Goal: Information Seeking & Learning: Check status

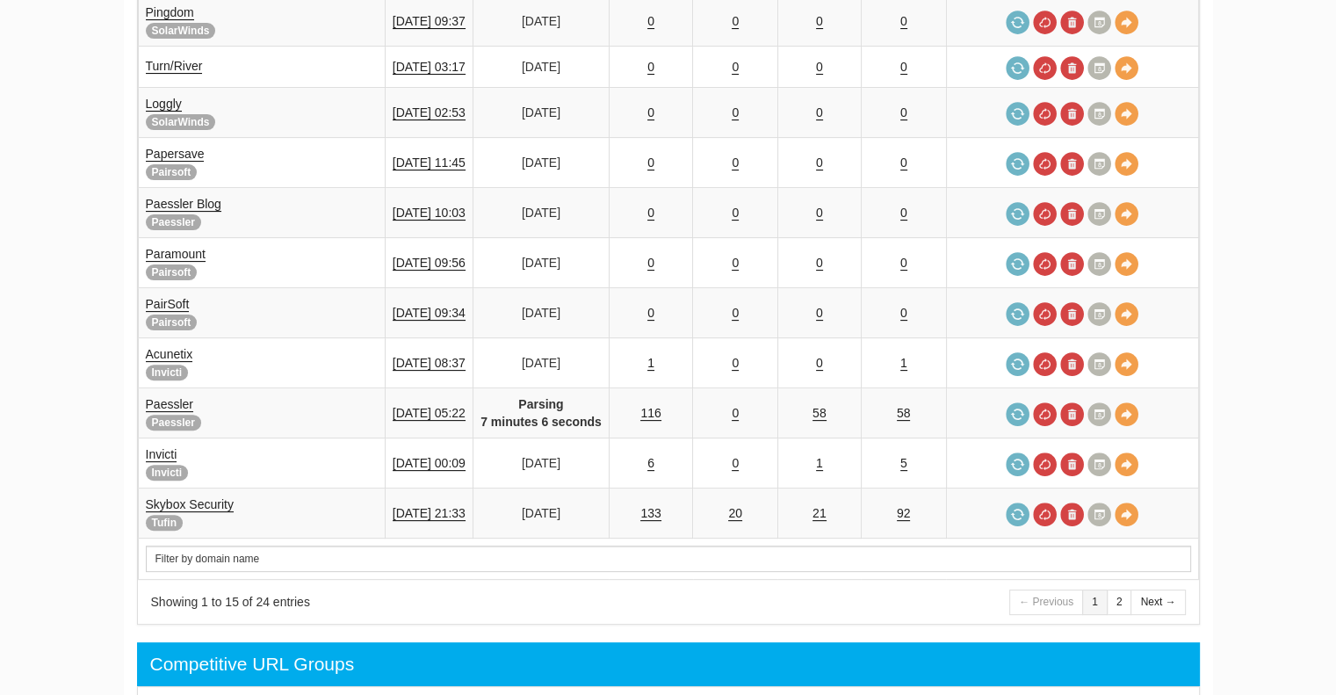
scroll to position [484, 0]
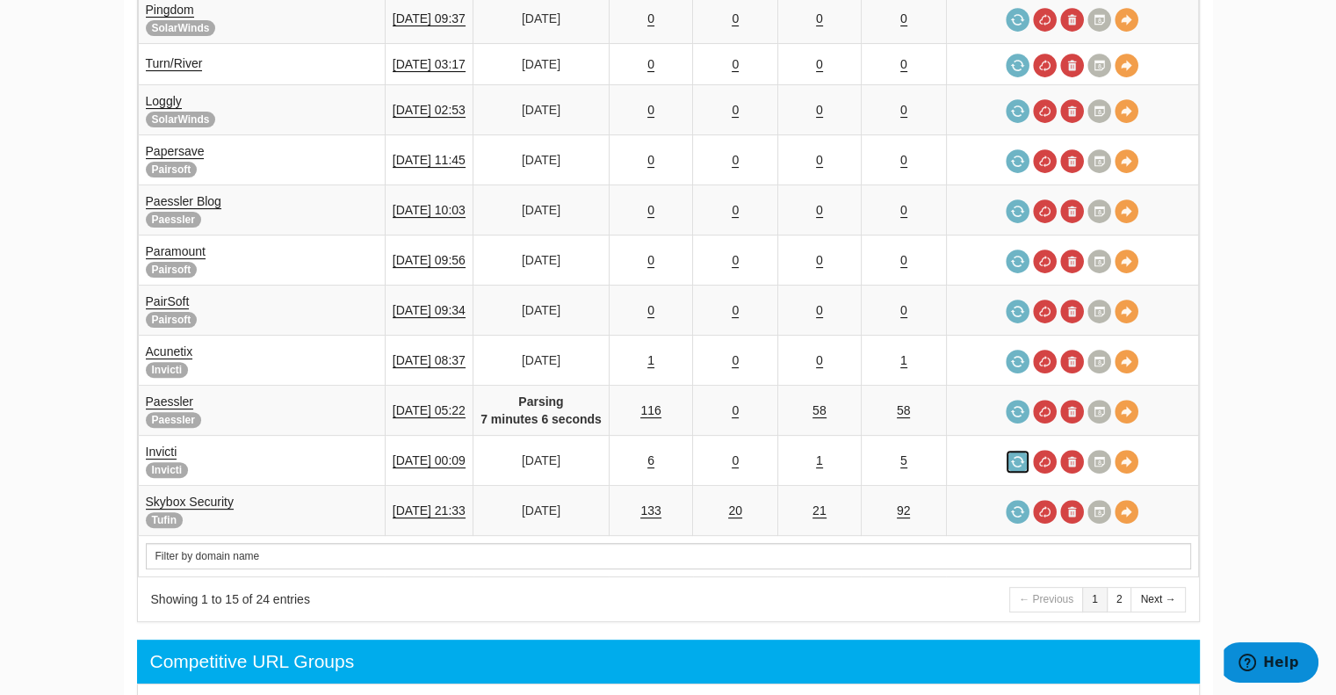
click at [1019, 450] on link at bounding box center [1017, 462] width 24 height 24
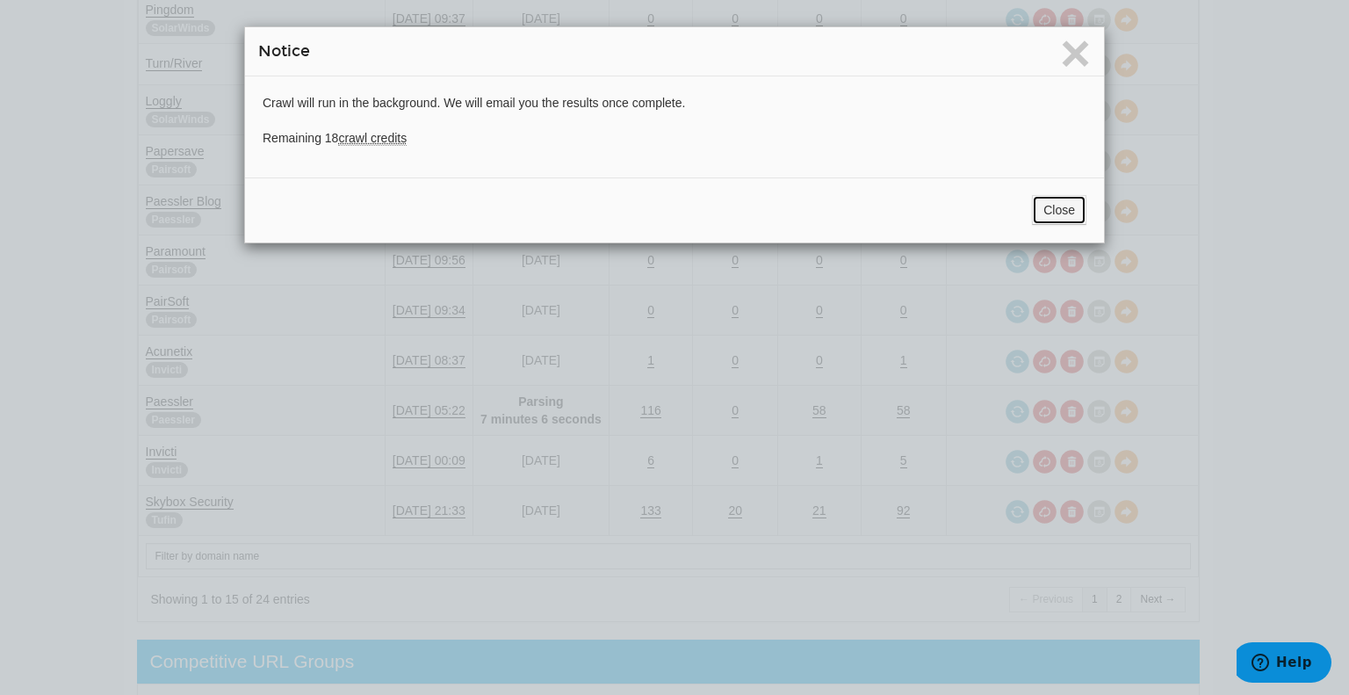
click at [1051, 205] on button "Close" at bounding box center [1059, 210] width 54 height 30
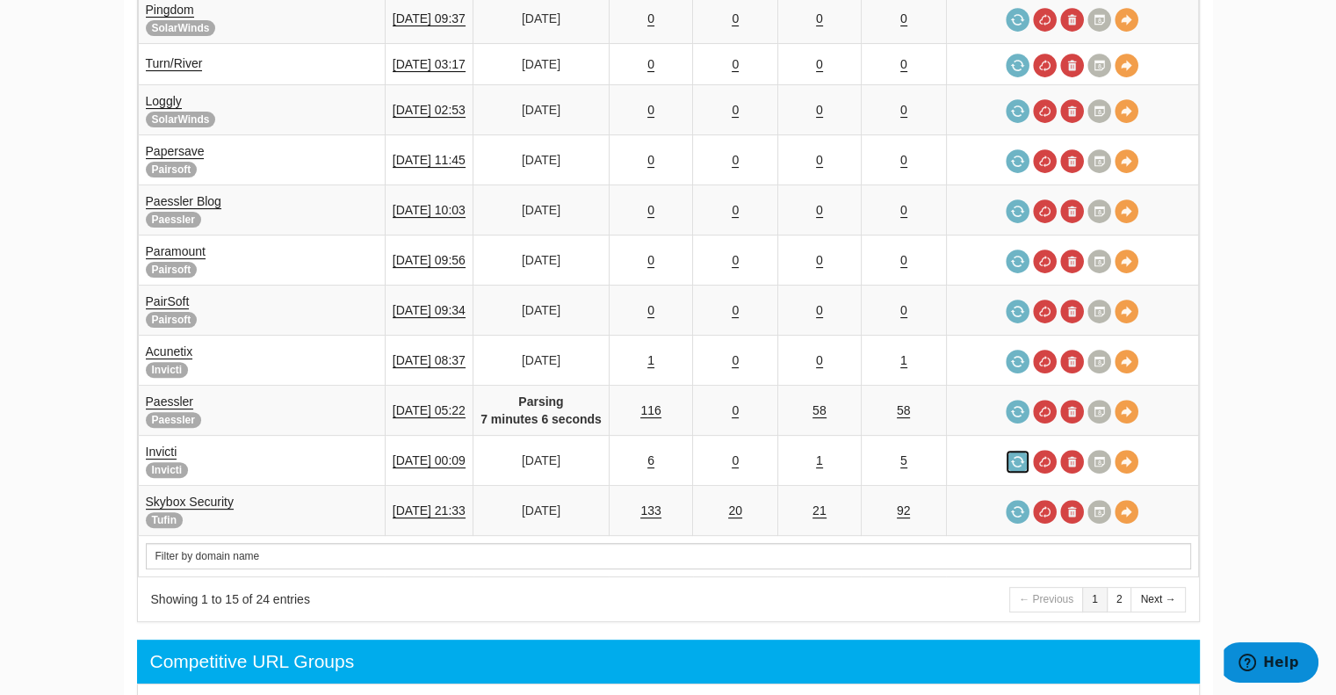
click at [1019, 450] on link at bounding box center [1017, 462] width 24 height 24
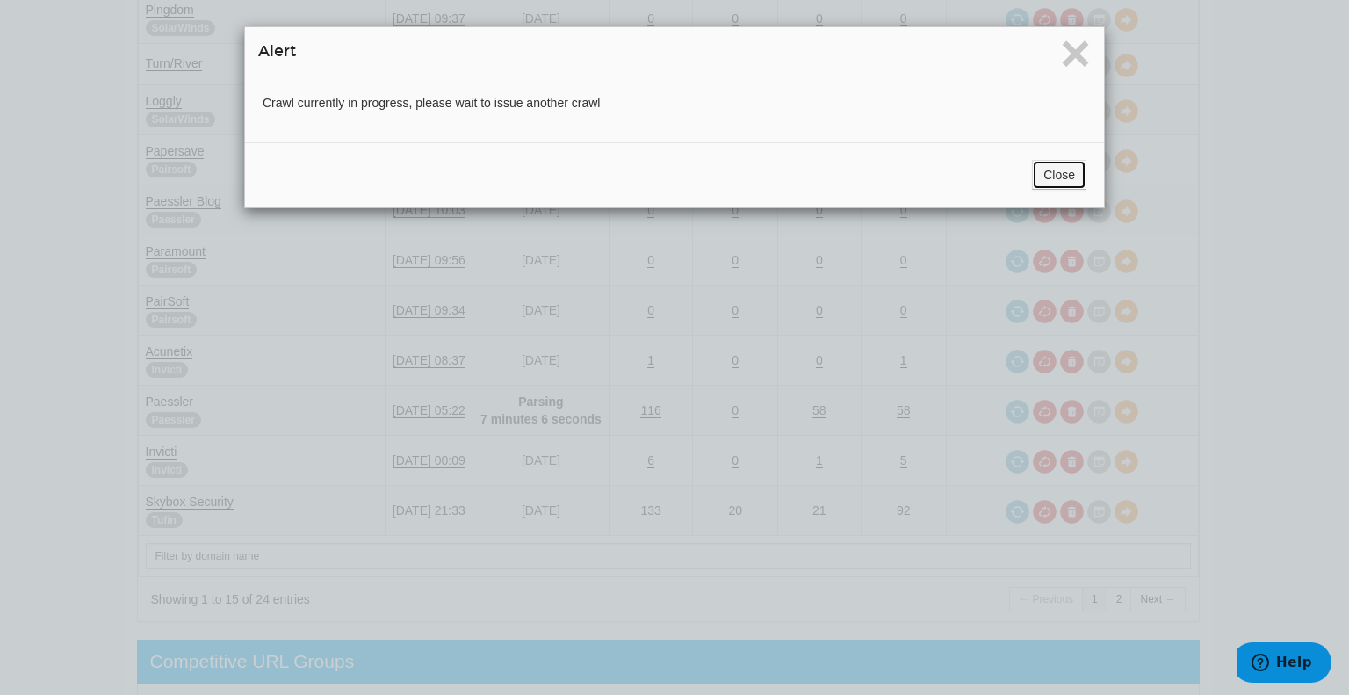
click at [1056, 164] on button "Close" at bounding box center [1059, 175] width 54 height 30
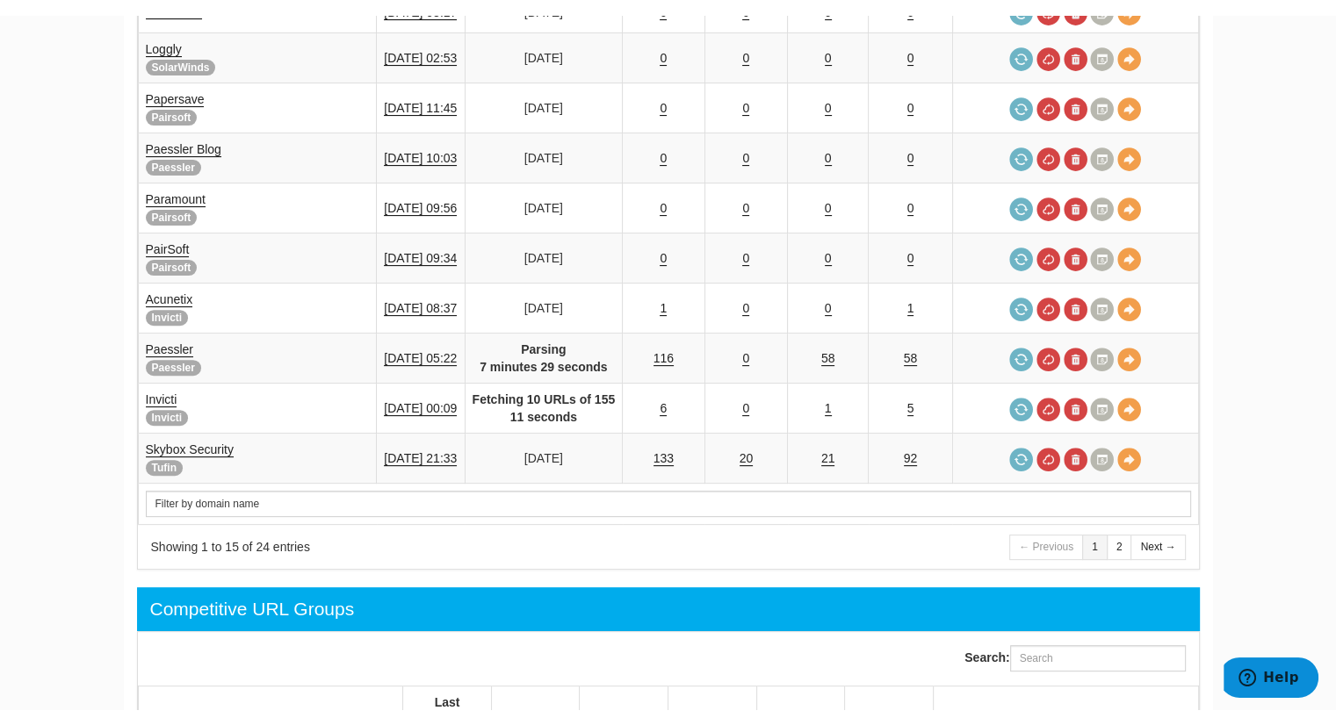
scroll to position [551, 0]
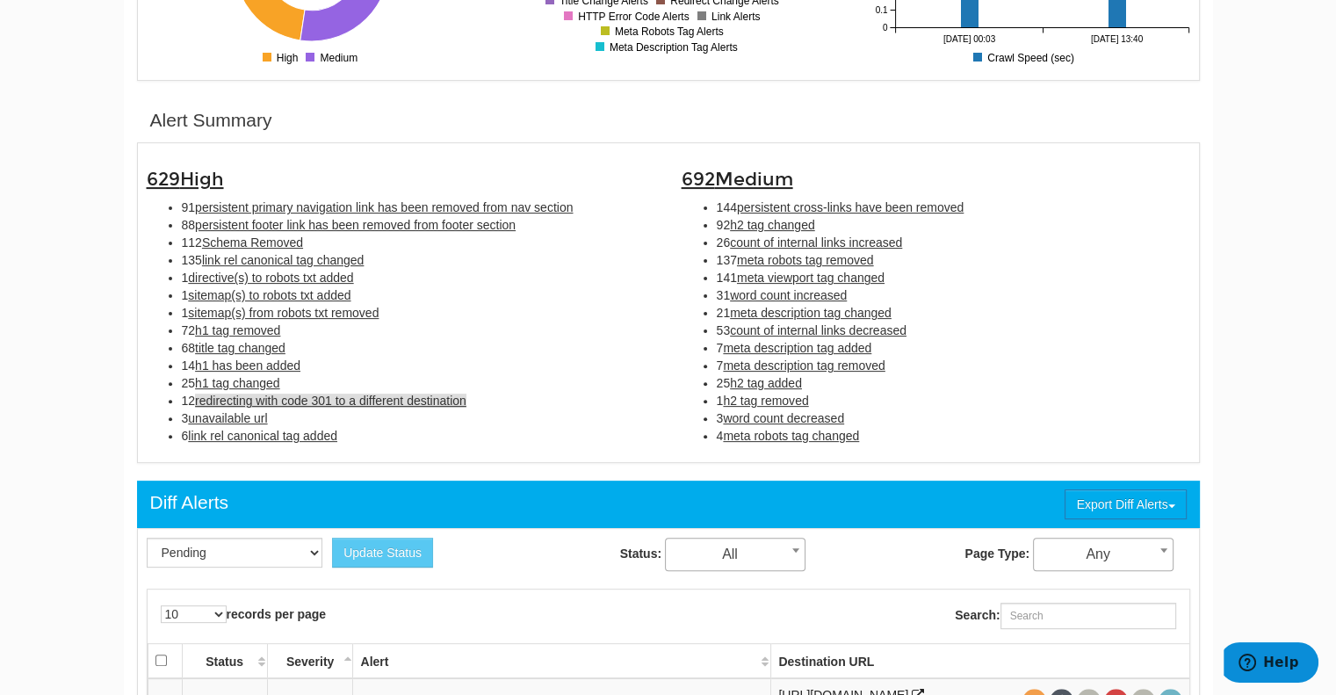
scroll to position [472, 0]
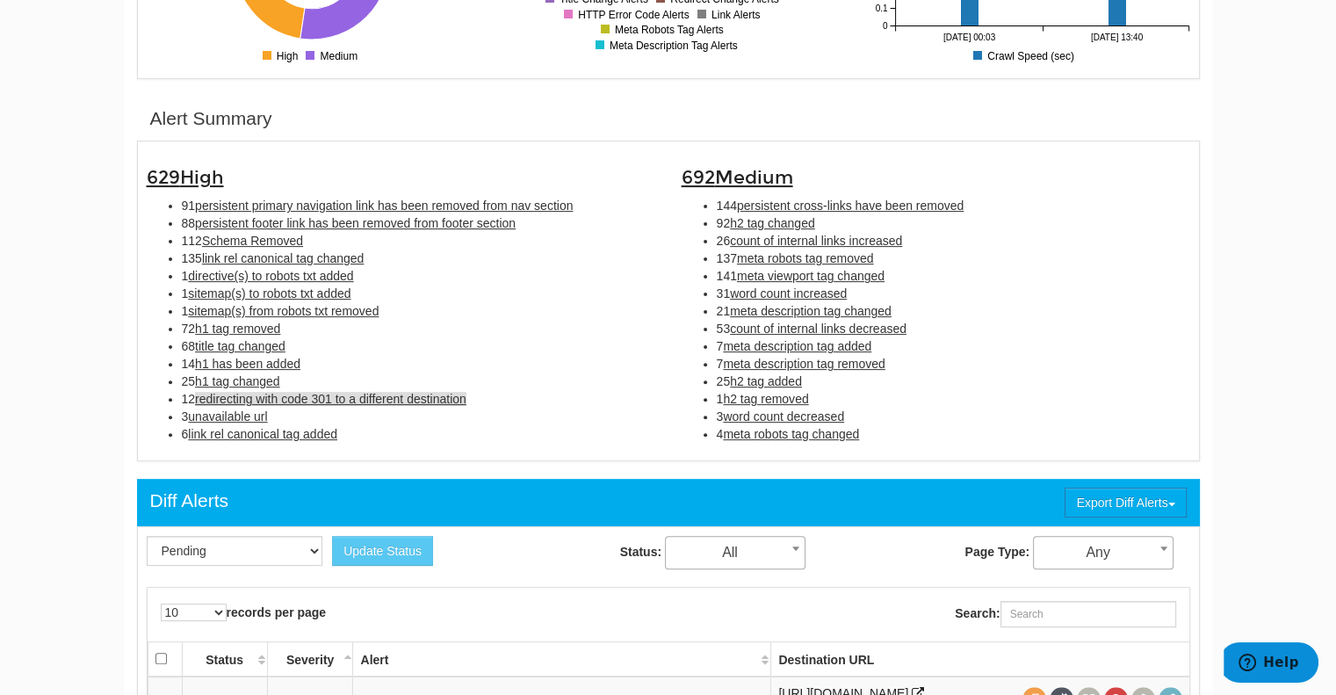
click at [362, 396] on span "redirecting with code 301 to a different destination" at bounding box center [330, 399] width 271 height 14
type input "redirecting with code 301 to a different destination"
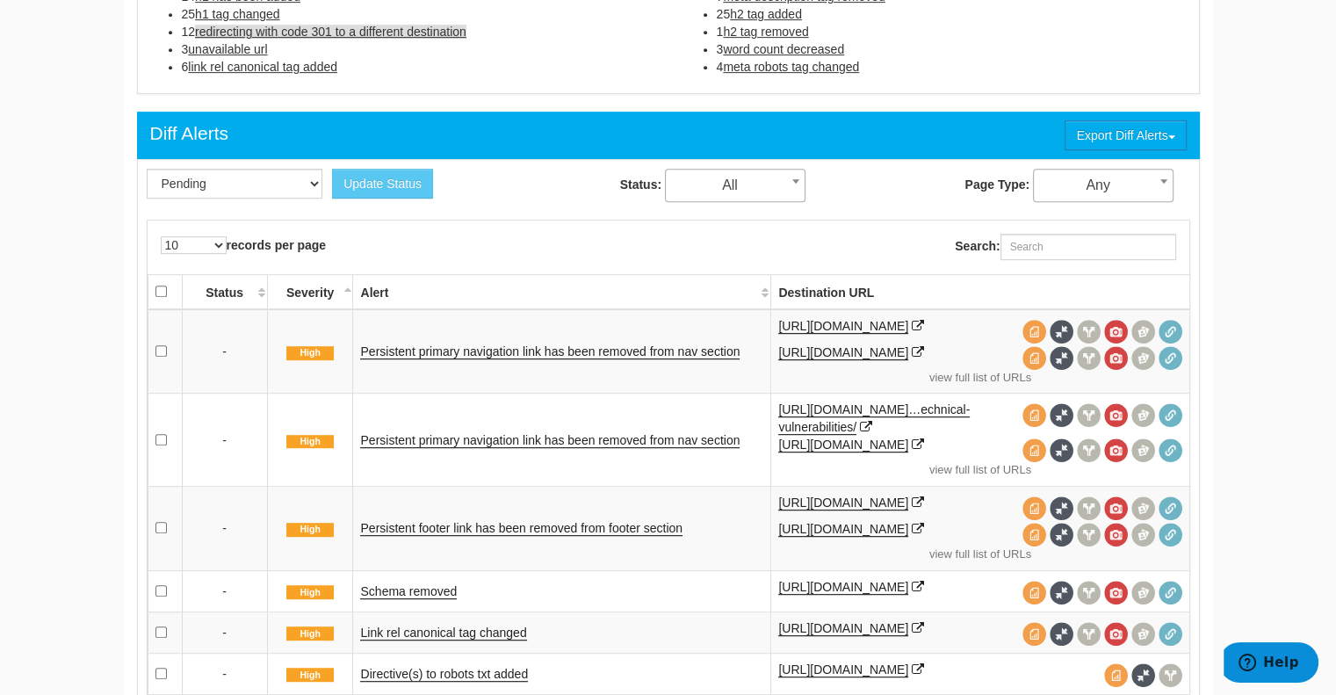
scroll to position [838, 0]
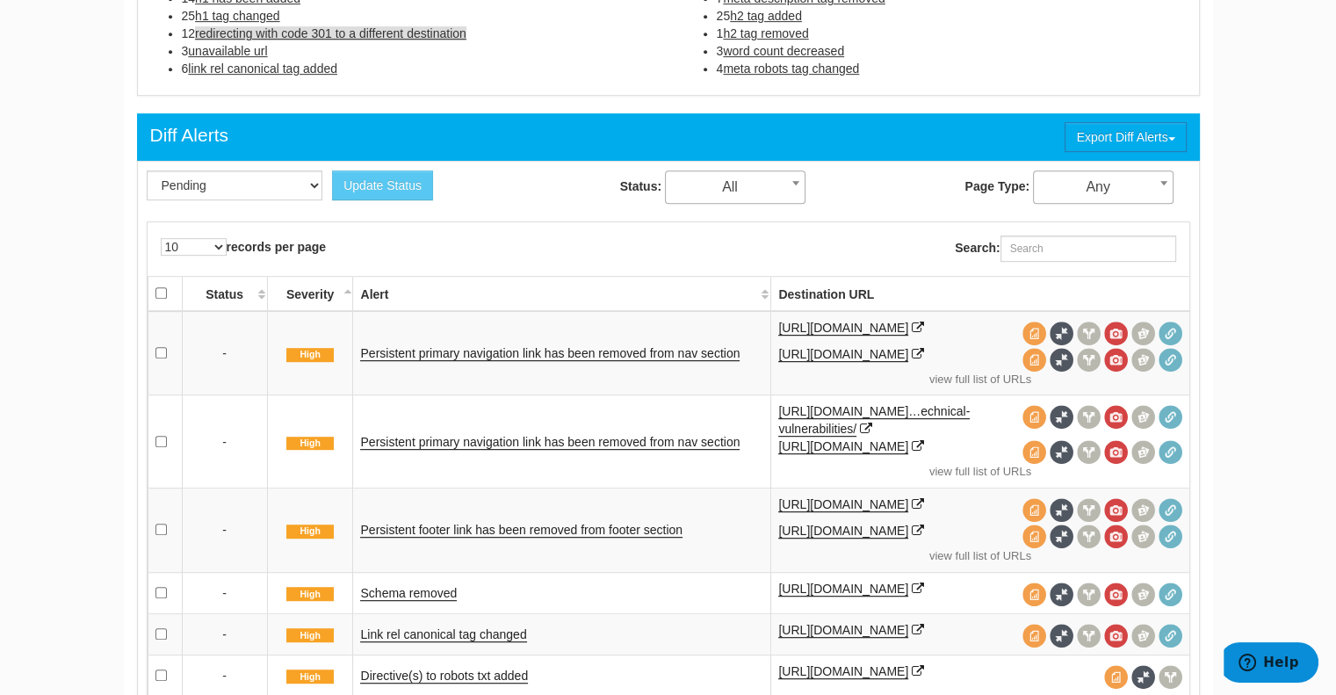
click at [270, 29] on span "redirecting with code 301 to a different destination" at bounding box center [330, 33] width 271 height 14
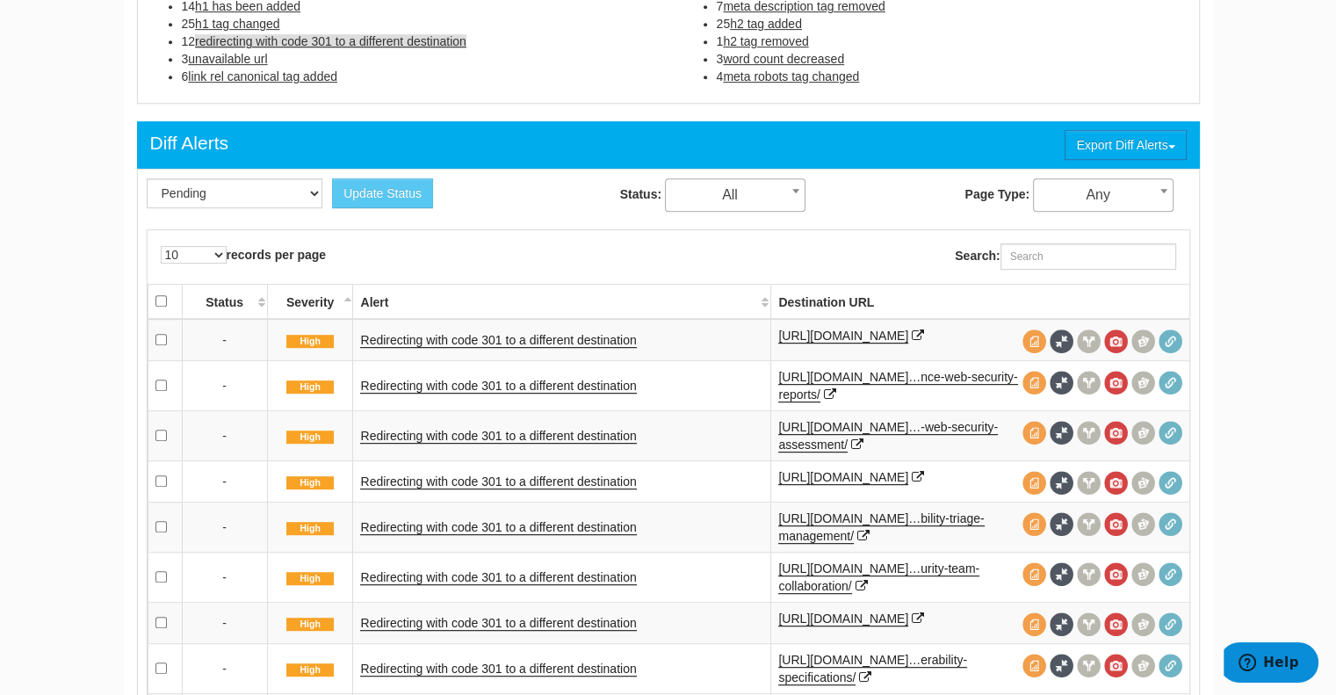
scroll to position [832, 0]
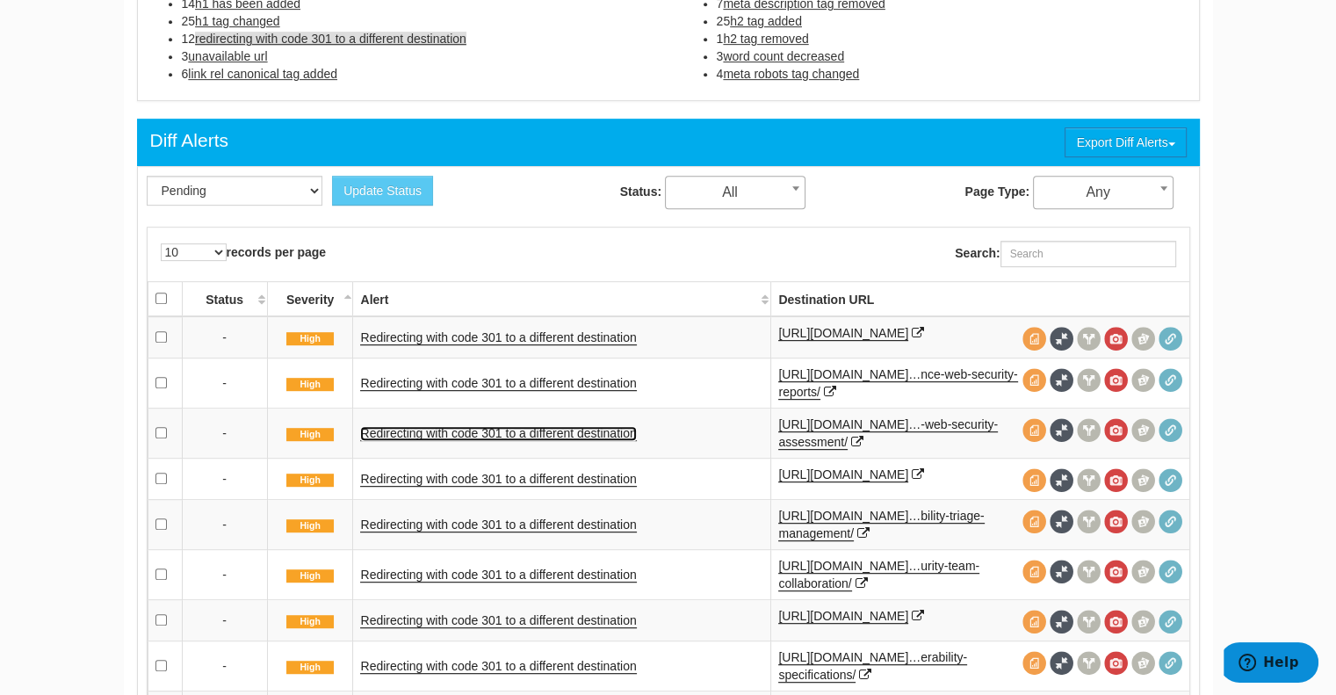
click at [501, 436] on link "Redirecting with code 301 to a different destination" at bounding box center [498, 433] width 276 height 15
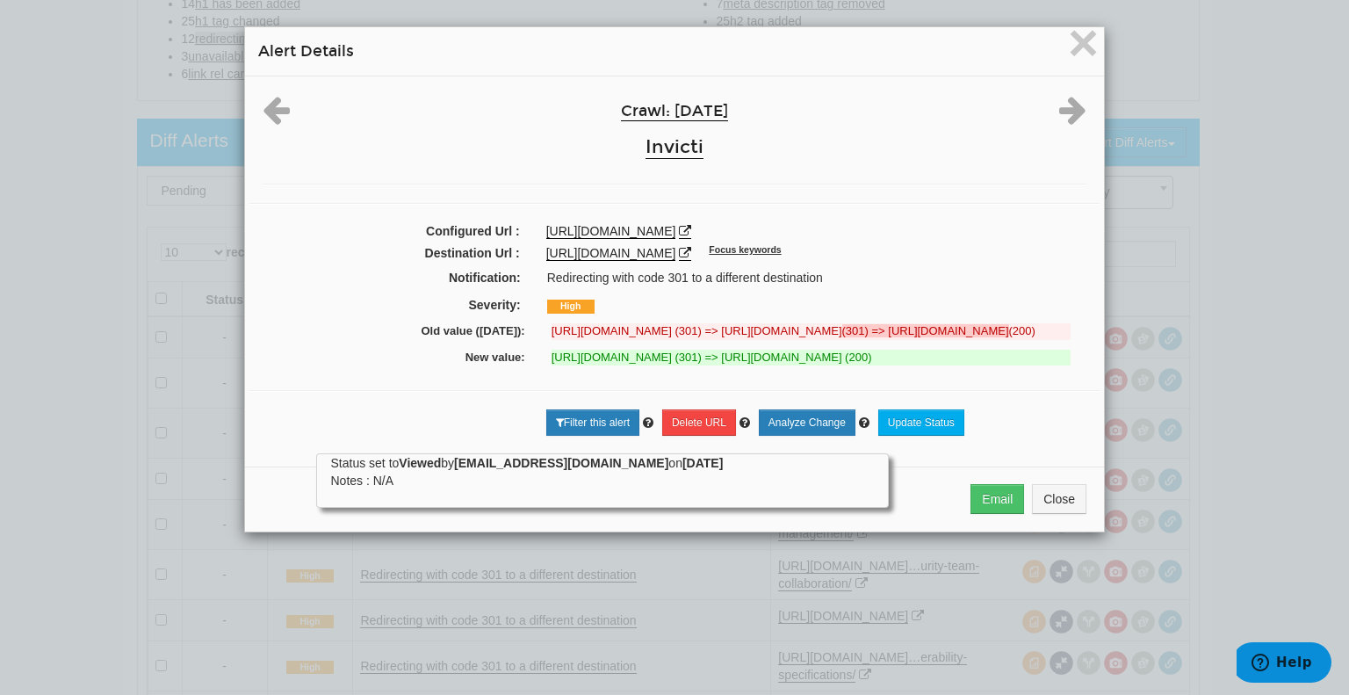
click at [1268, 488] on div "× Alert Details Crawl: 10/09/2025 Invicti Configured Url : https://www.netspark…" at bounding box center [674, 347] width 1349 height 695
click at [1085, 34] on span "×" at bounding box center [1083, 42] width 31 height 59
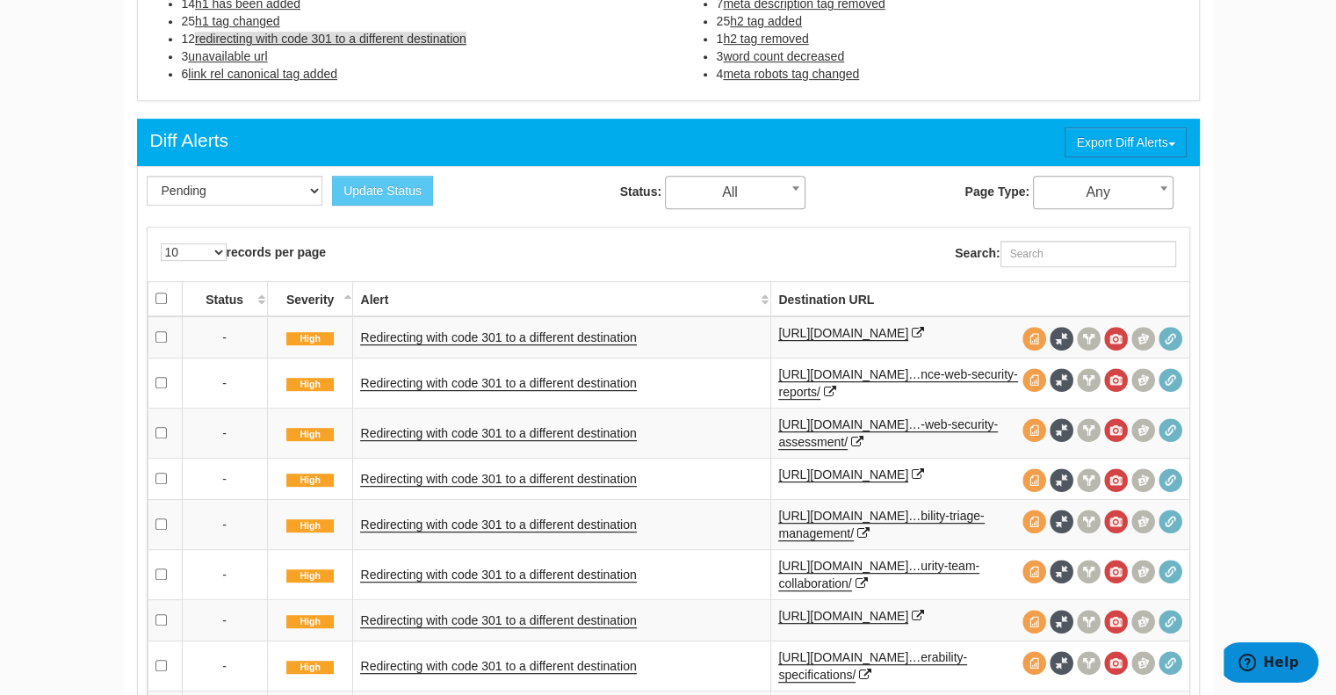
scroll to position [1261, 0]
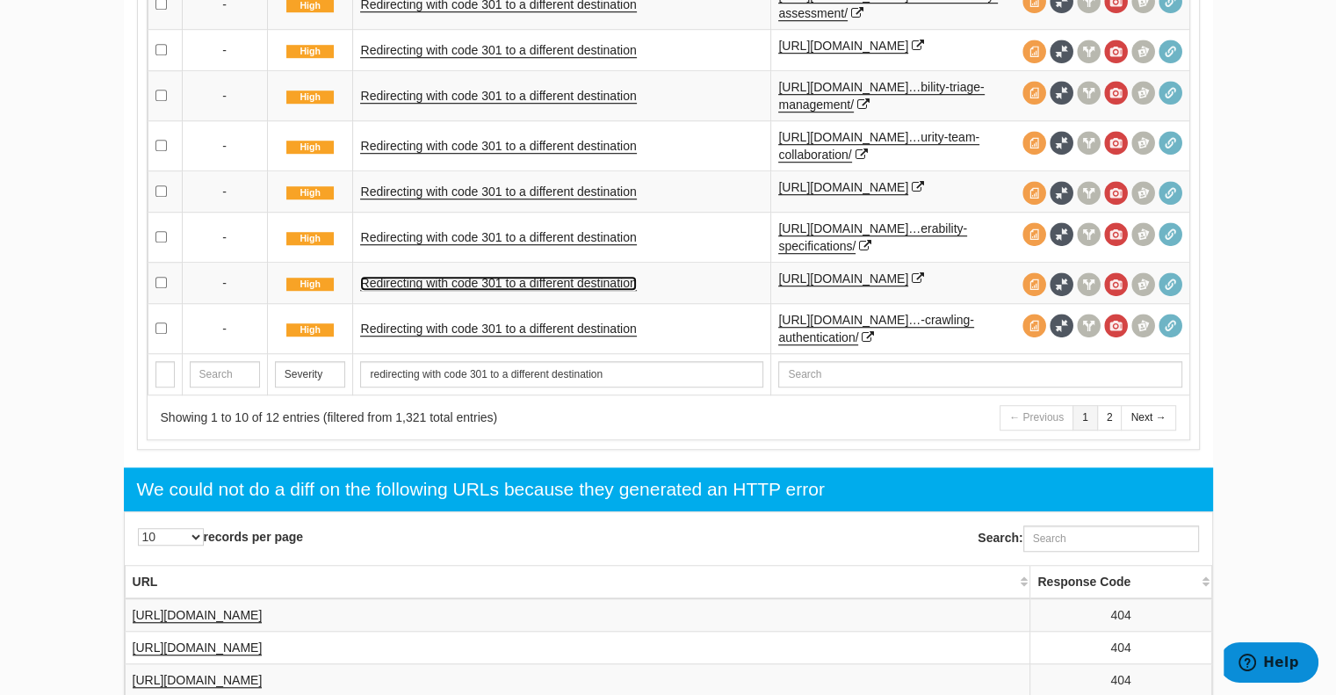
click at [566, 291] on link "Redirecting with code 301 to a different destination" at bounding box center [498, 283] width 276 height 15
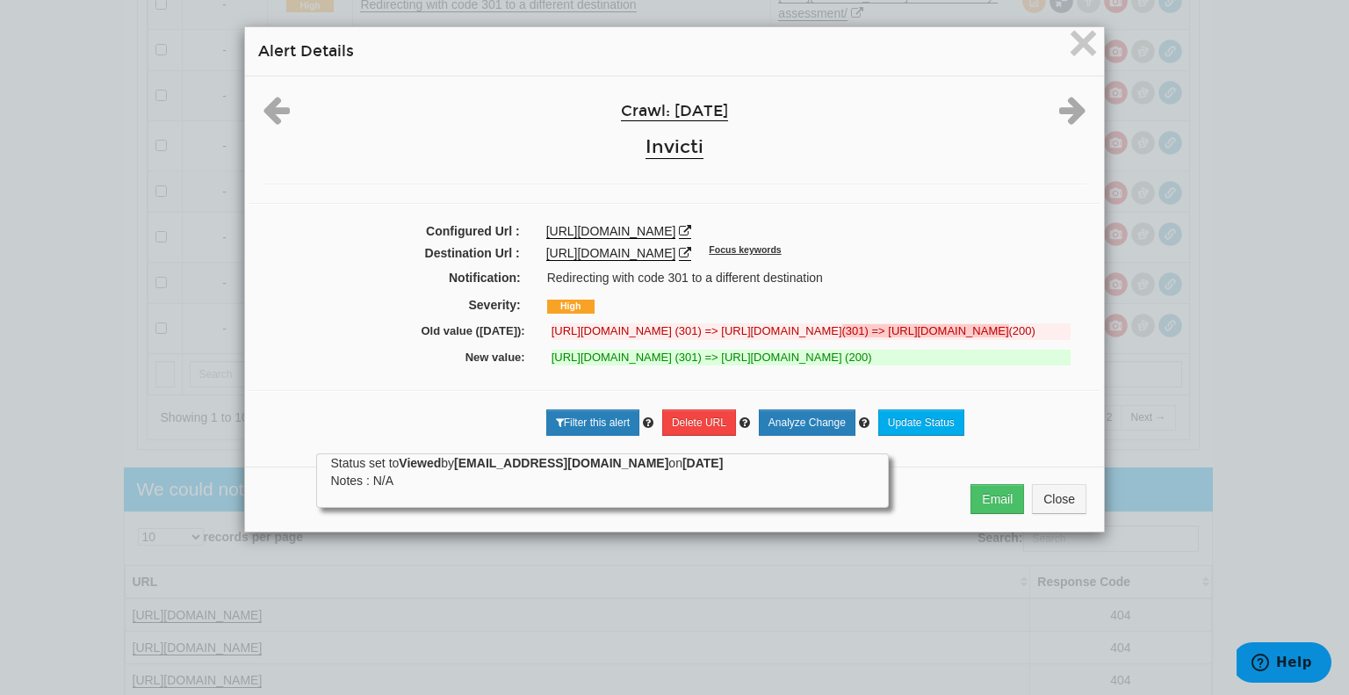
click at [1060, 40] on h4 "Alert Details" at bounding box center [674, 51] width 832 height 22
click at [1068, 42] on span "×" at bounding box center [1083, 42] width 31 height 59
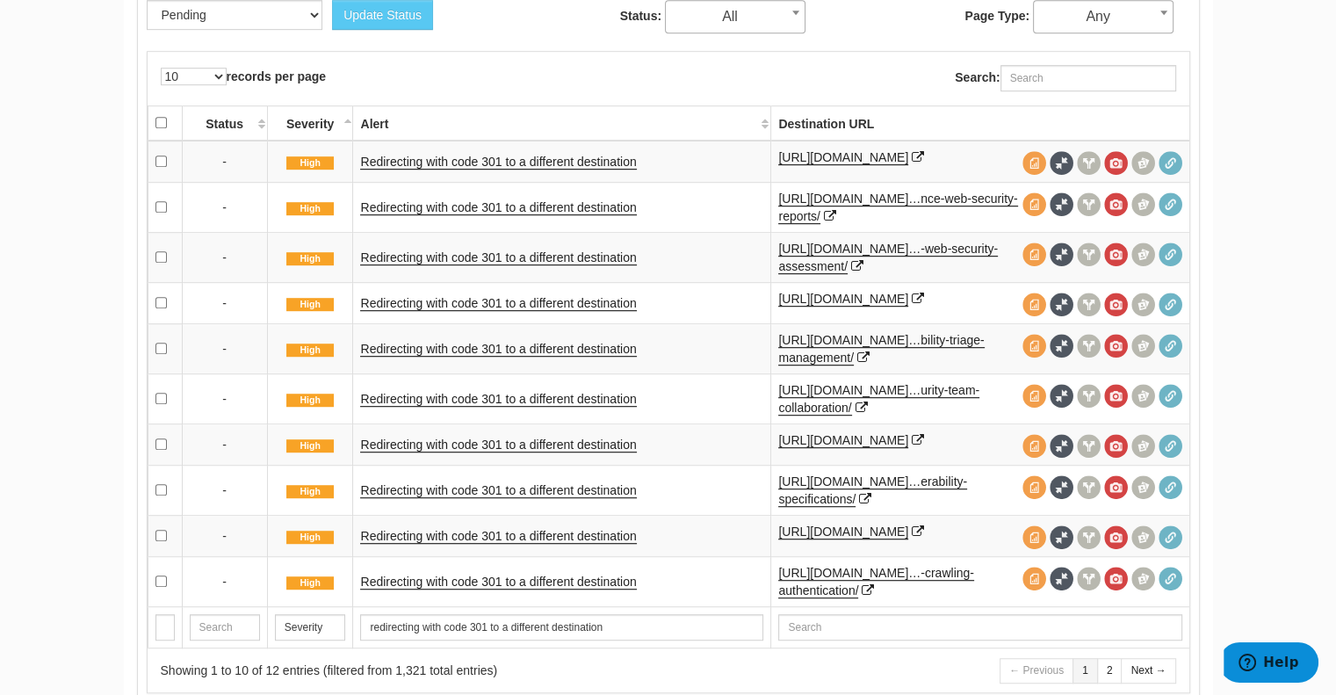
scroll to position [1051, 0]
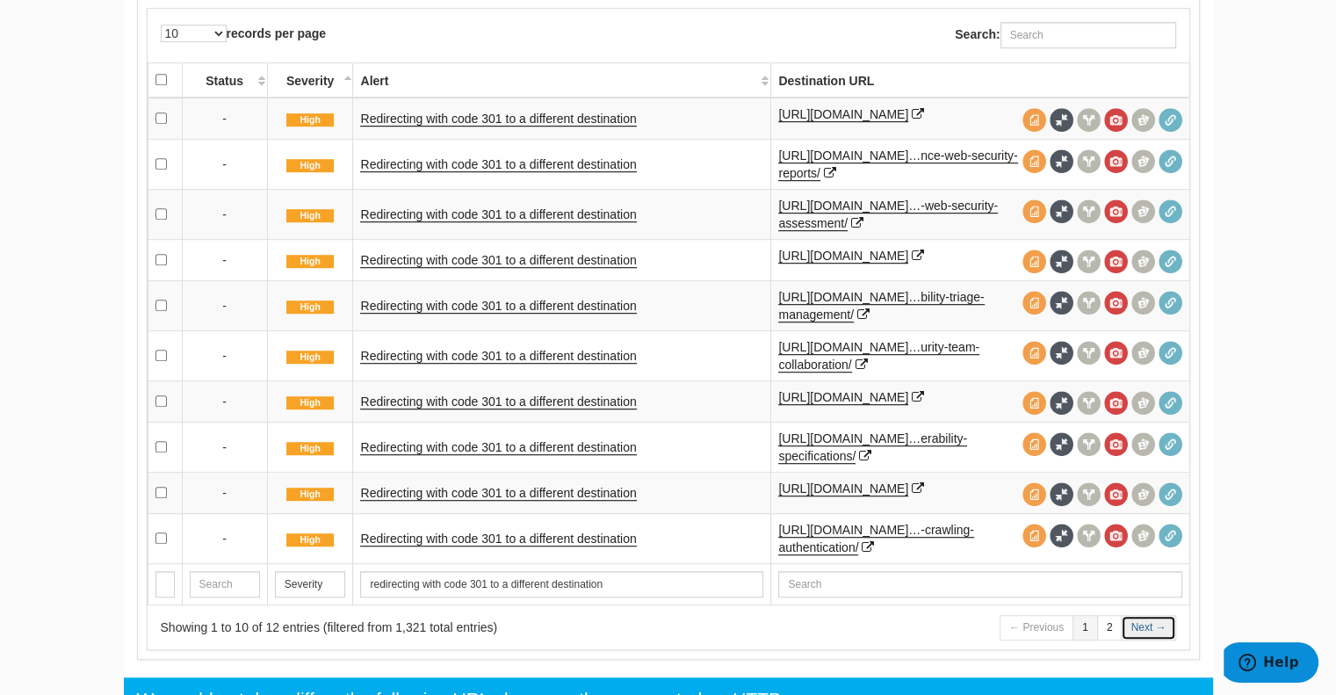
click at [1137, 640] on link "Next →" at bounding box center [1147, 627] width 54 height 25
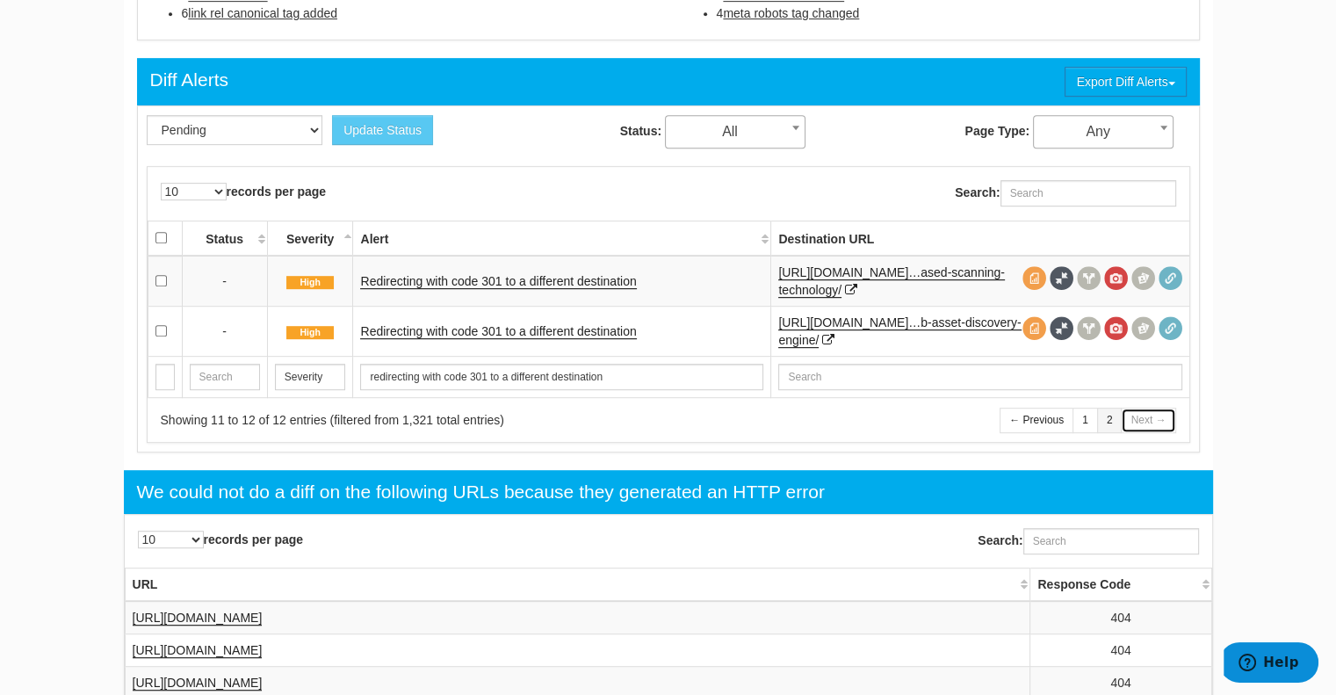
scroll to position [575, 0]
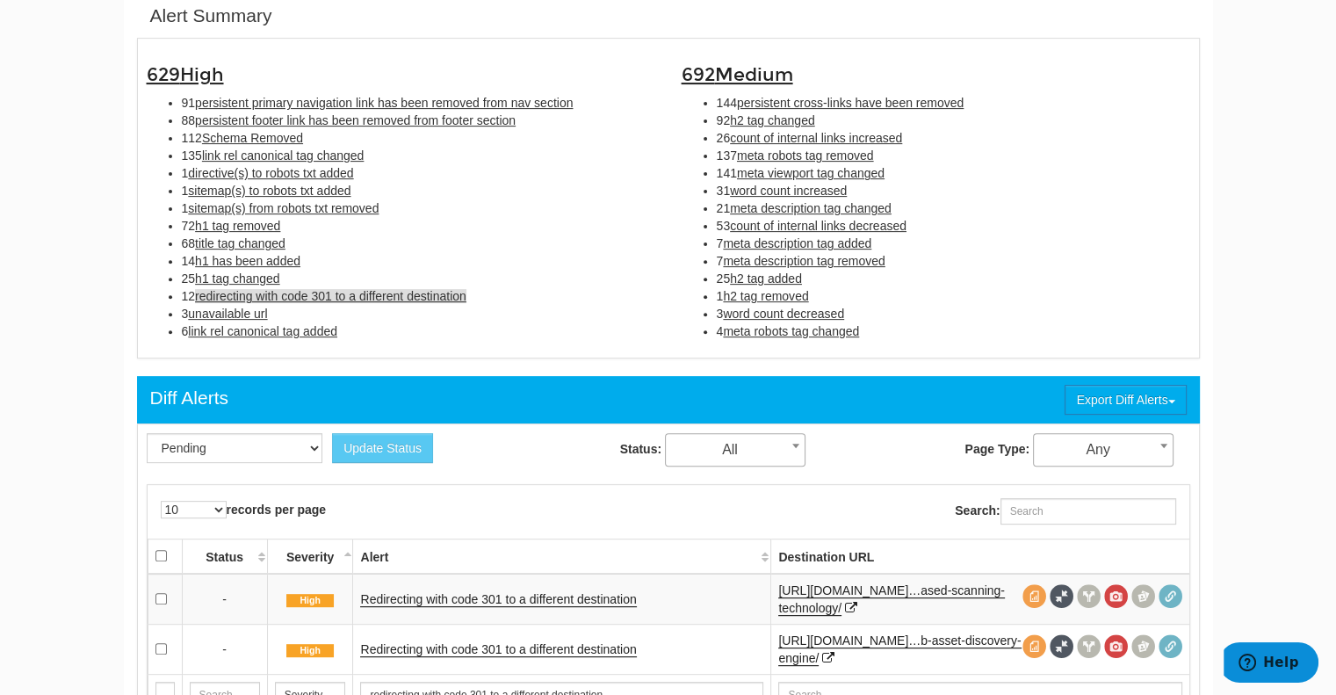
click at [230, 311] on span "unavailable url" at bounding box center [227, 313] width 79 height 14
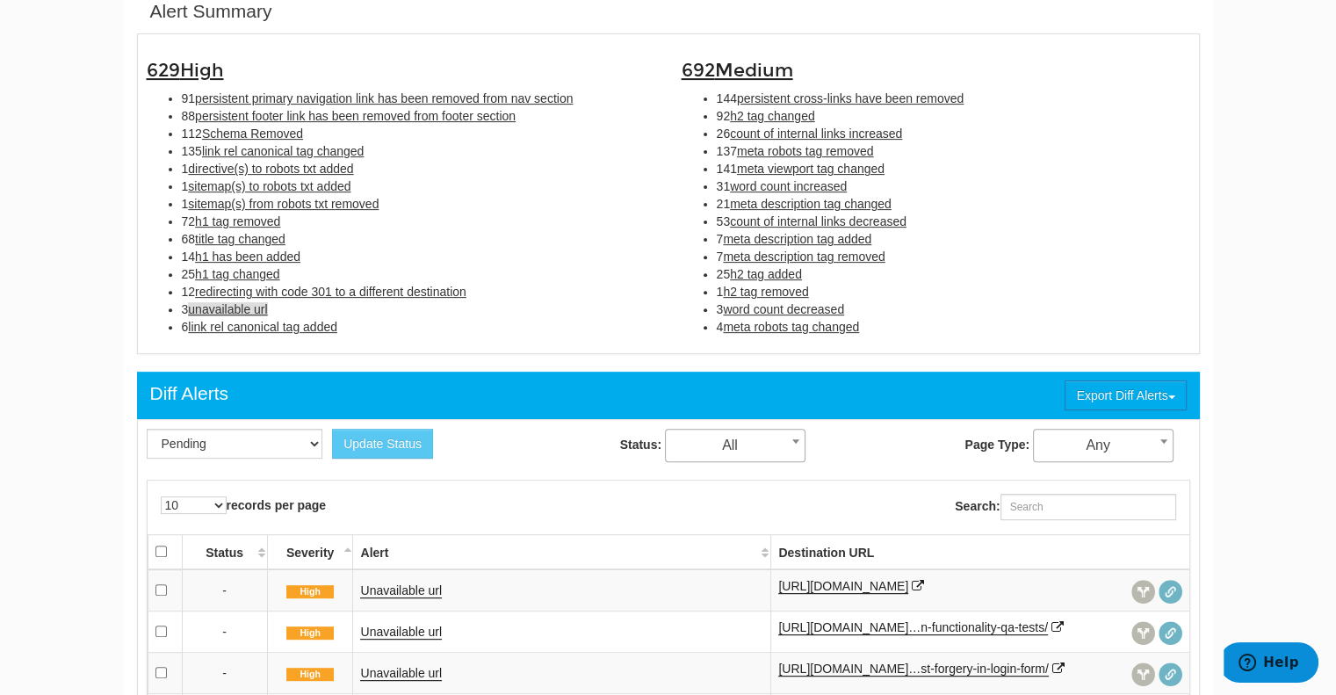
scroll to position [576, 0]
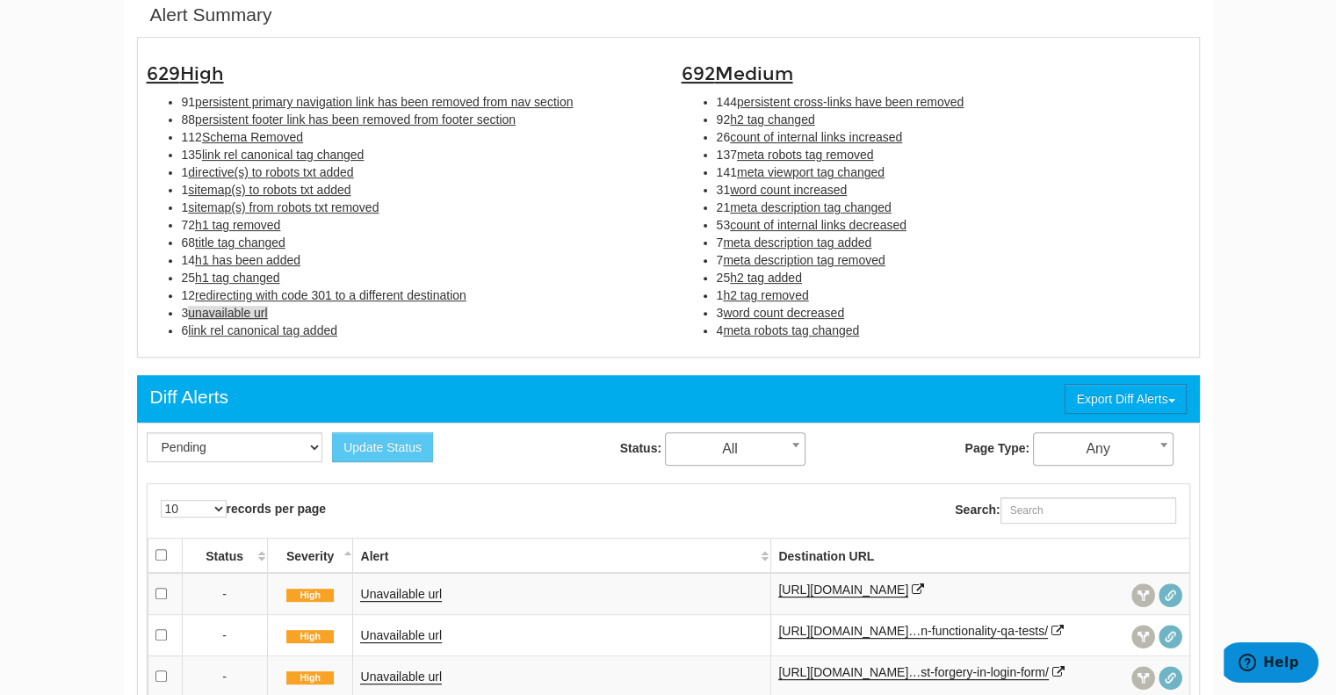
click at [263, 245] on span "title tag changed" at bounding box center [240, 242] width 90 height 14
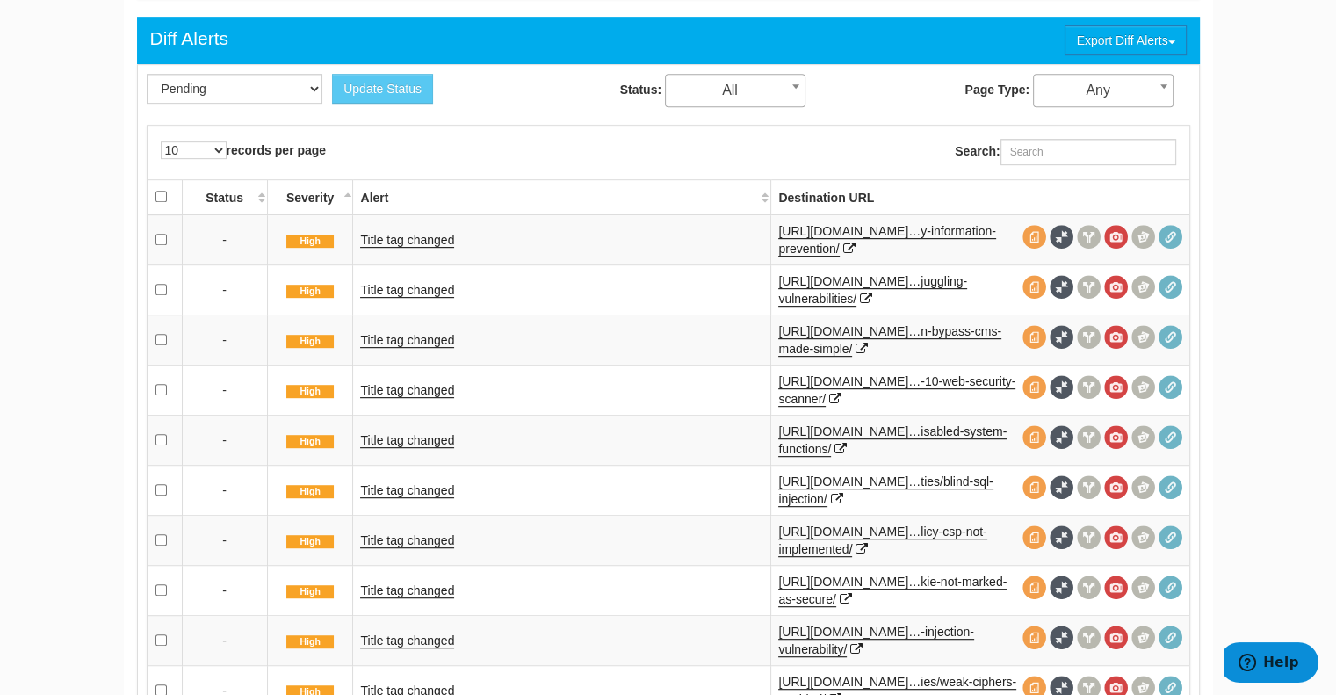
scroll to position [1070, 0]
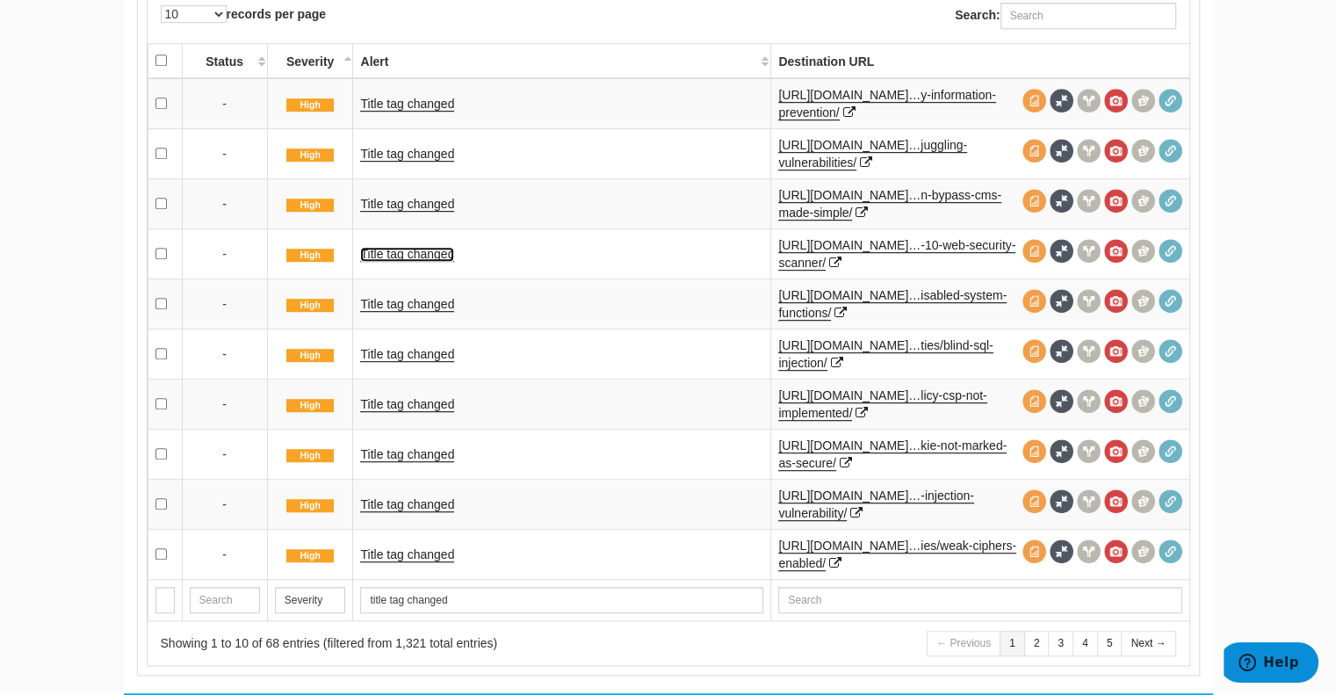
click at [416, 256] on link "Title tag changed" at bounding box center [407, 254] width 94 height 15
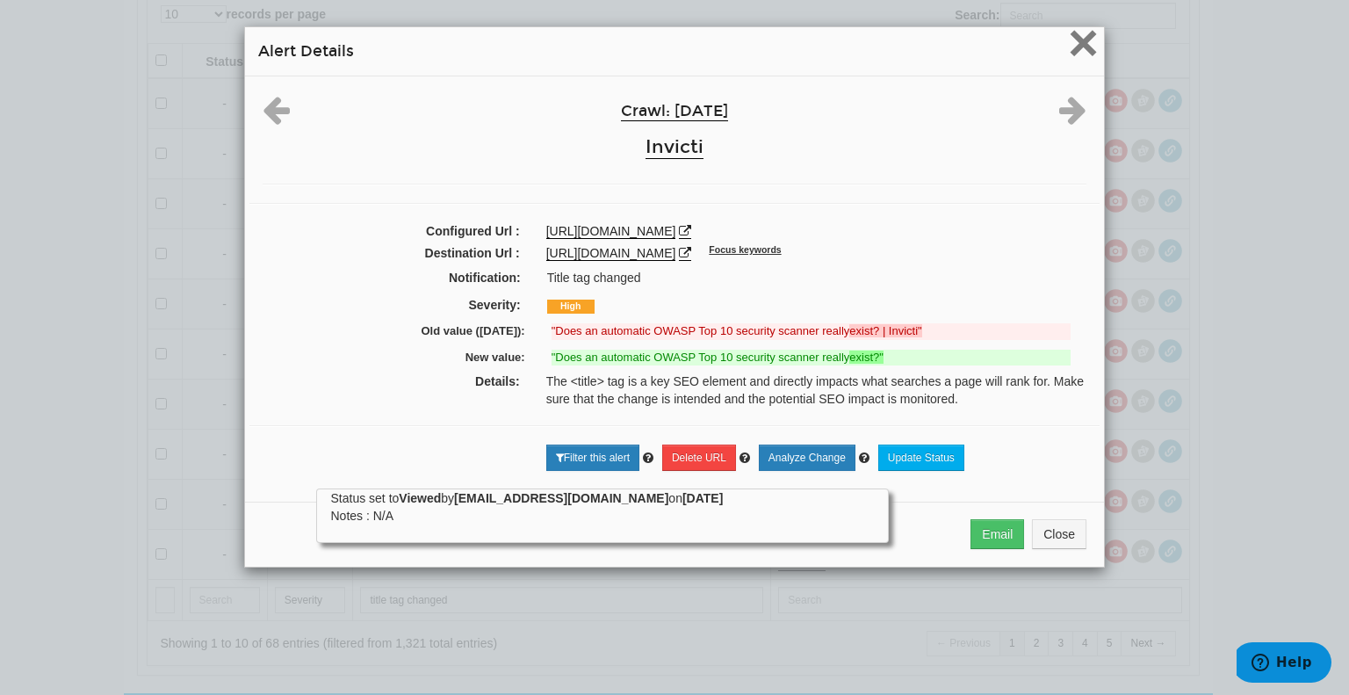
click at [1078, 40] on span "×" at bounding box center [1083, 42] width 31 height 59
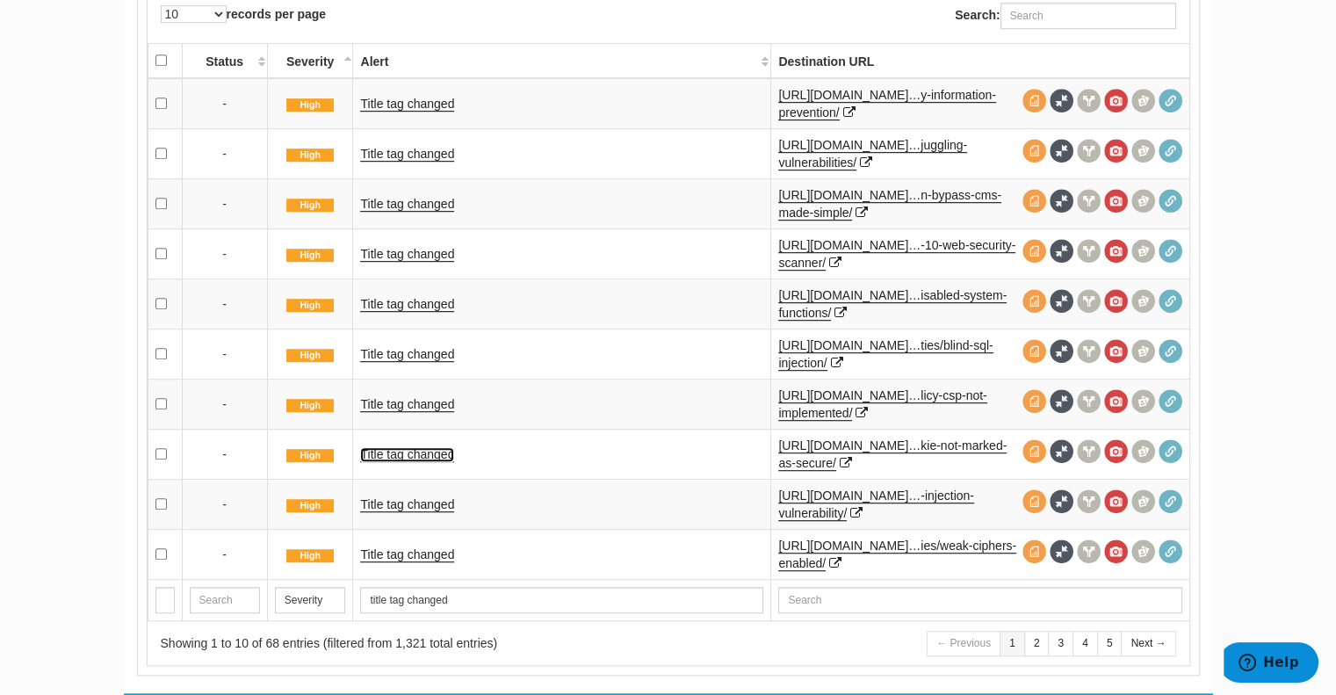
click at [394, 447] on link "Title tag changed" at bounding box center [407, 454] width 94 height 15
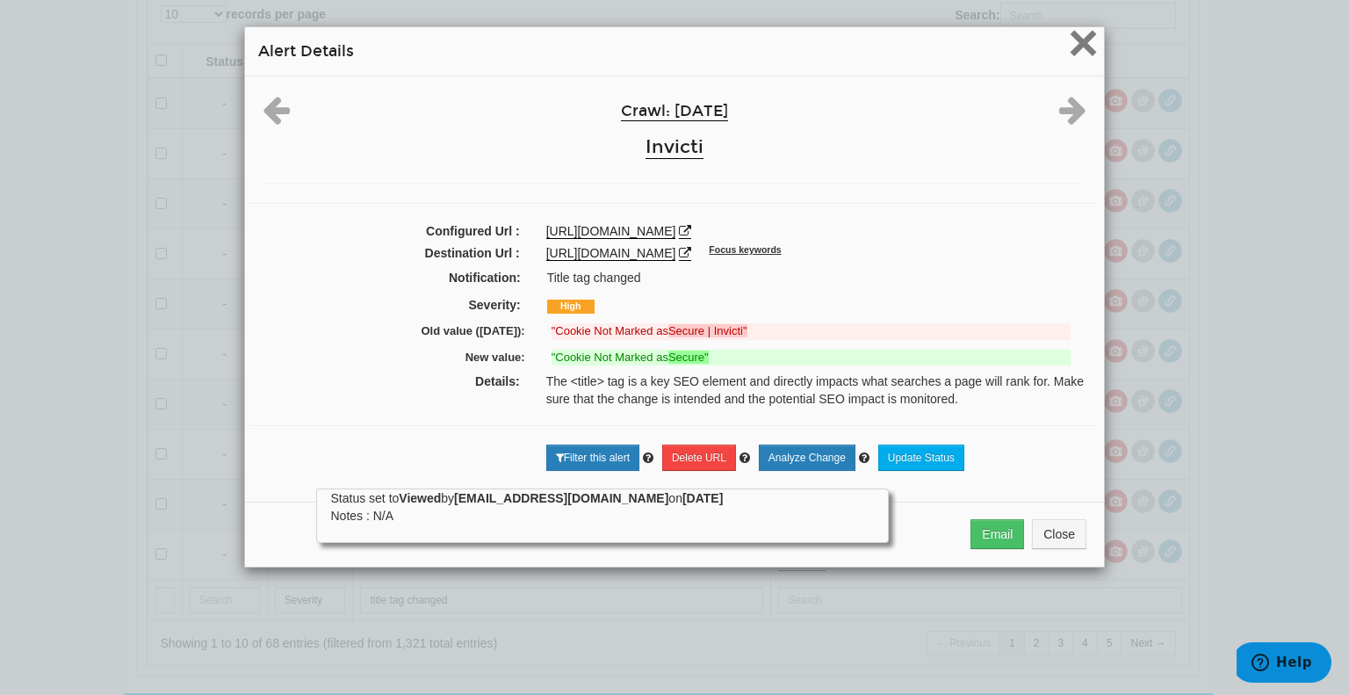
click at [1075, 36] on span "×" at bounding box center [1083, 42] width 31 height 59
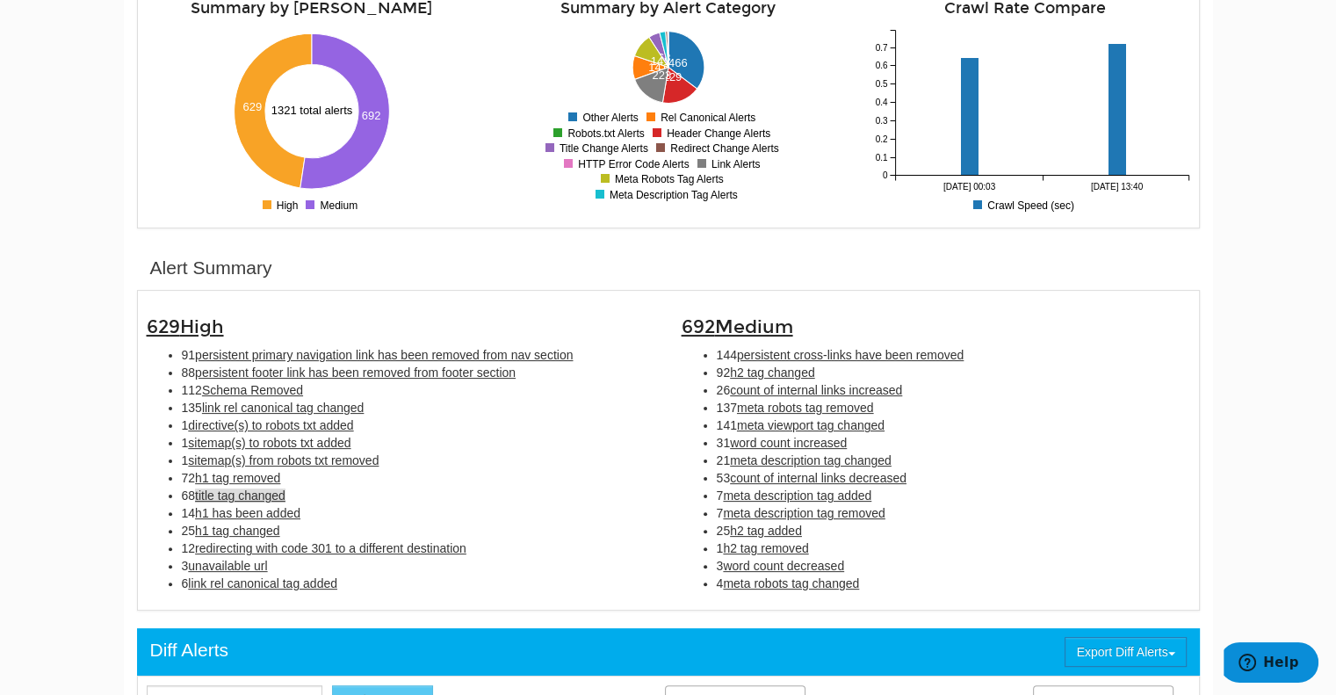
scroll to position [305, 0]
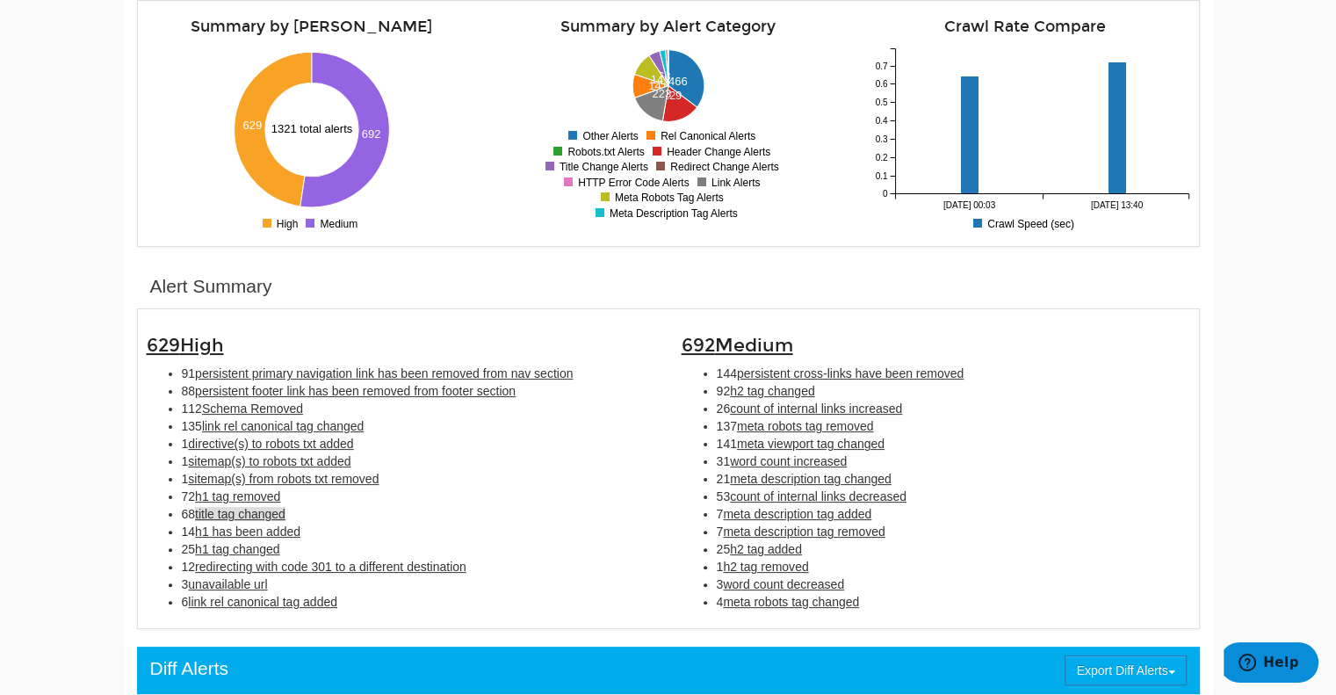
click at [234, 438] on span "directive(s) to robots txt added" at bounding box center [270, 443] width 165 height 14
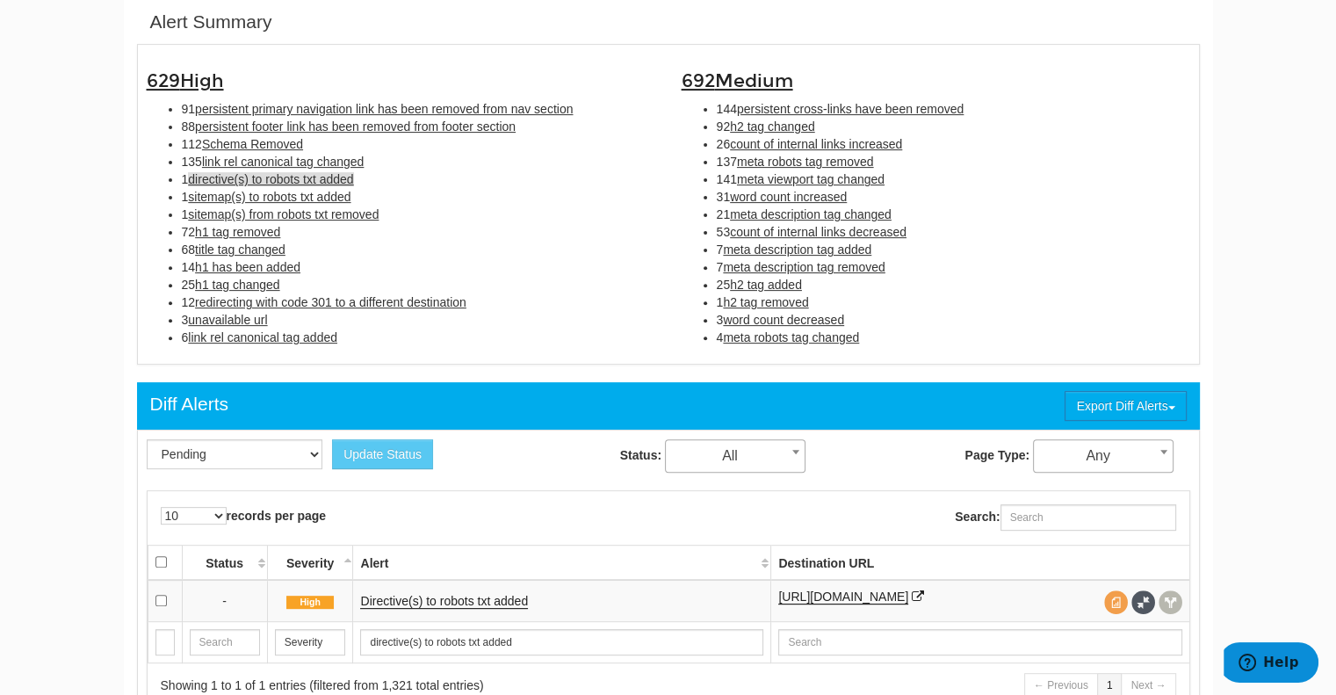
scroll to position [678, 0]
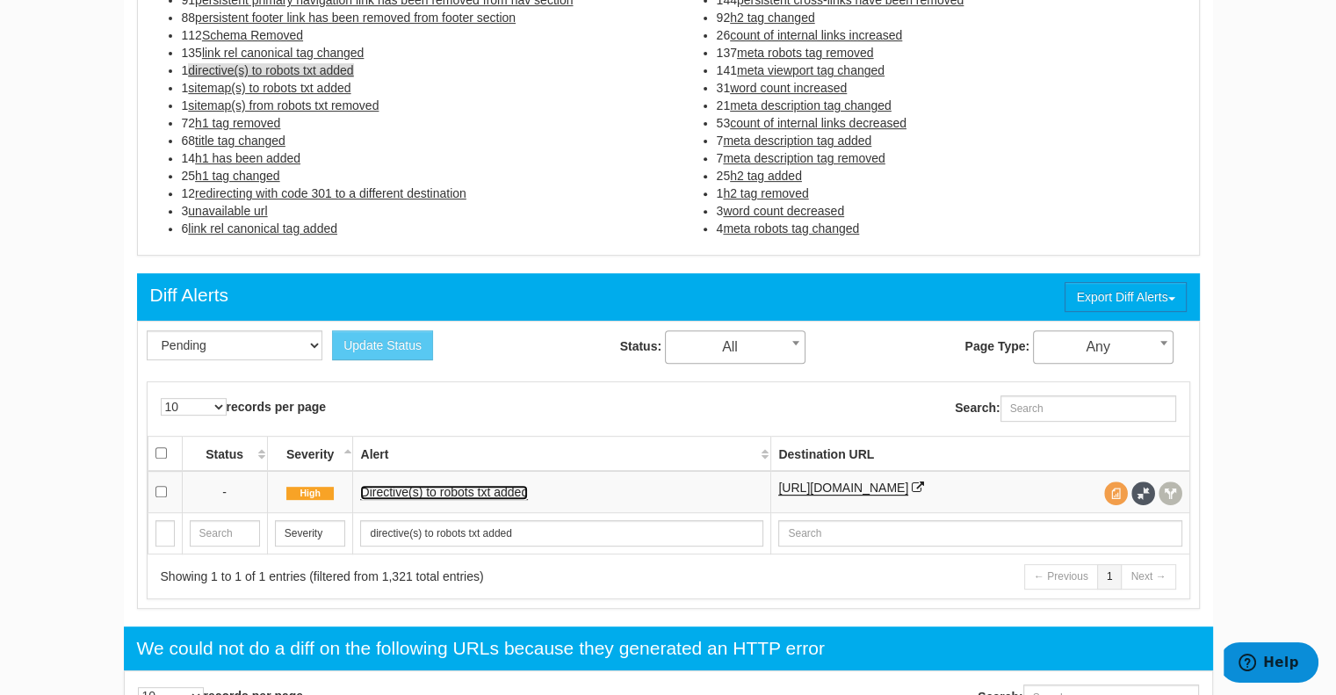
click at [409, 487] on link "Directive(s) to robots txt added" at bounding box center [444, 492] width 168 height 15
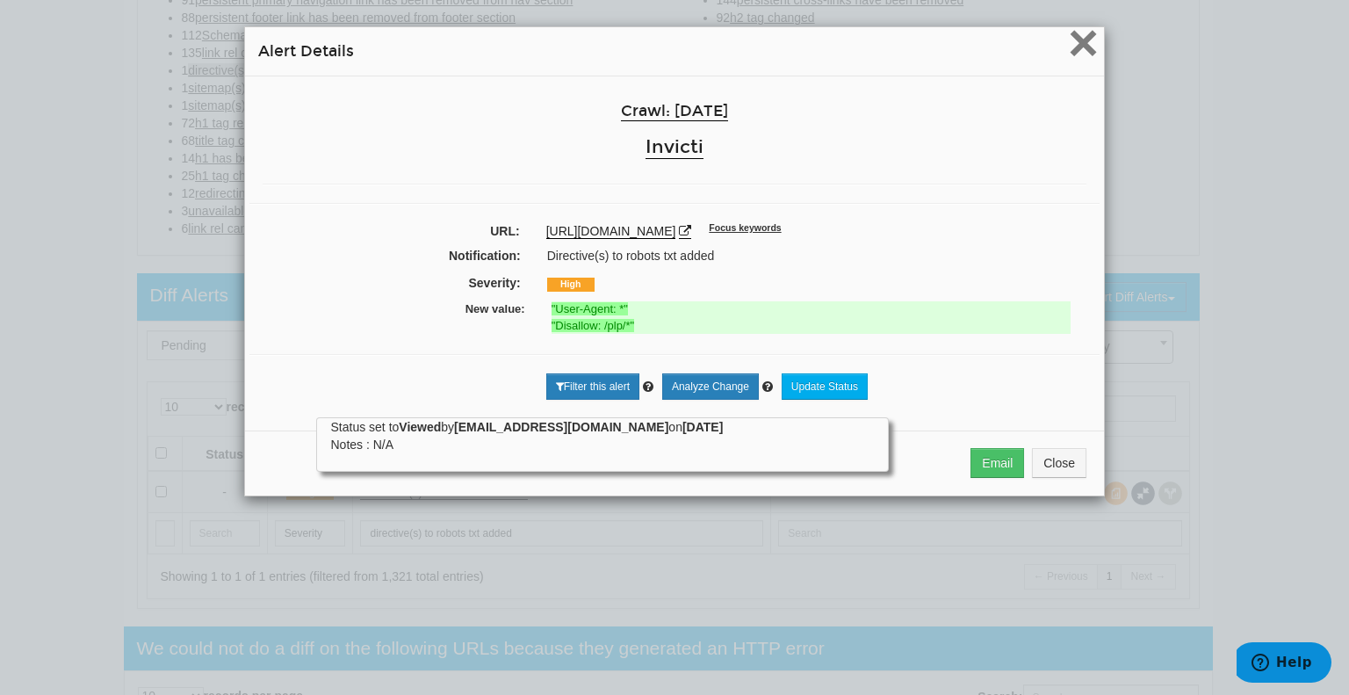
click at [1070, 37] on span "×" at bounding box center [1083, 42] width 31 height 59
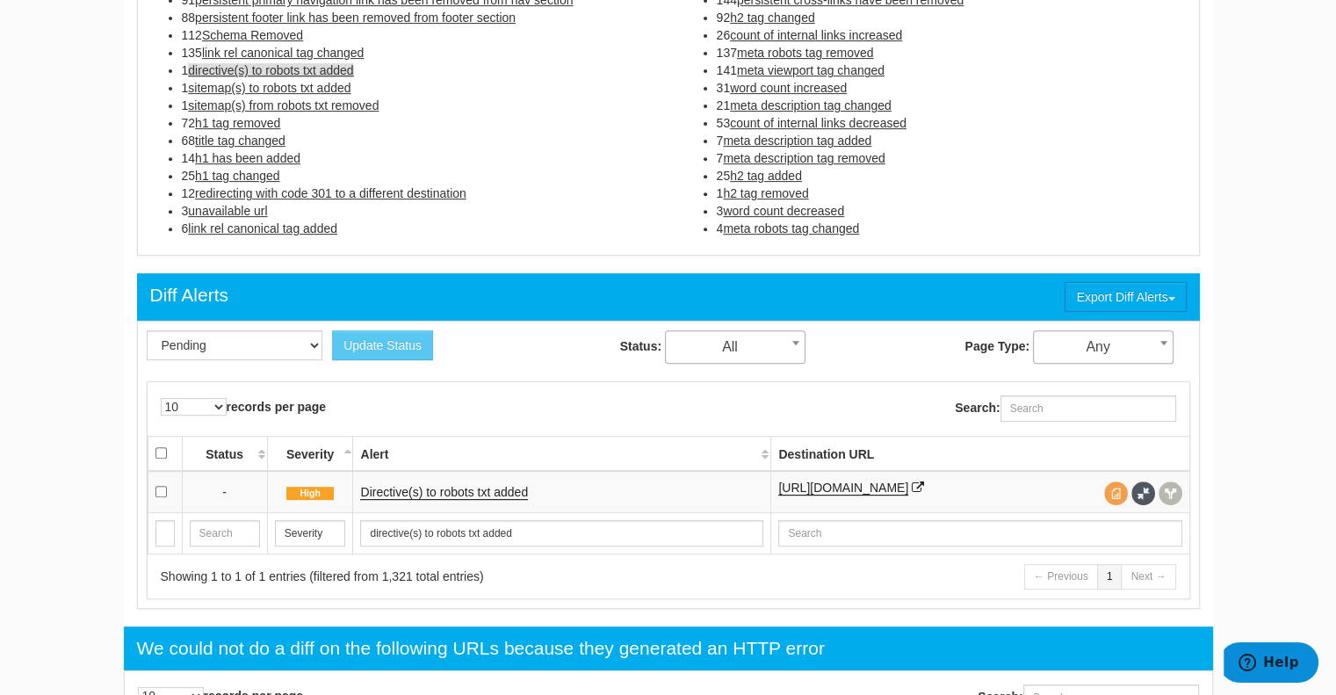
scroll to position [471, 0]
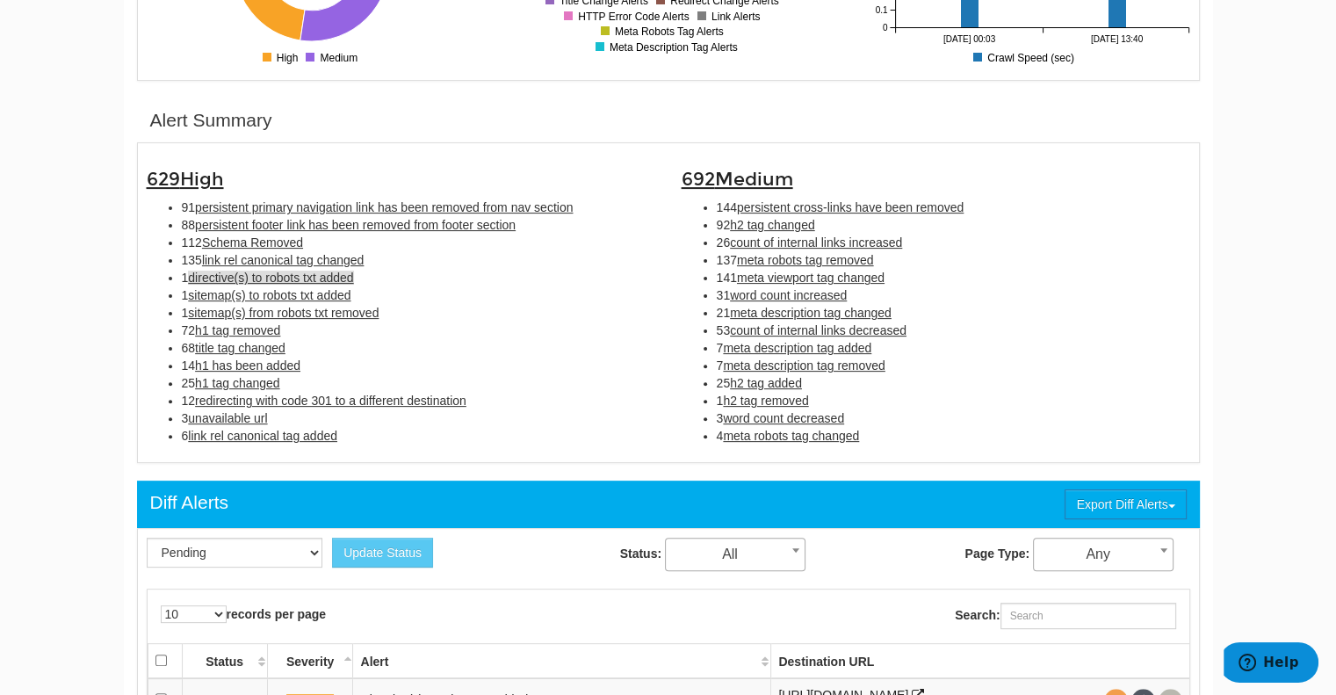
click at [235, 259] on span "link rel canonical tag changed" at bounding box center [283, 260] width 162 height 14
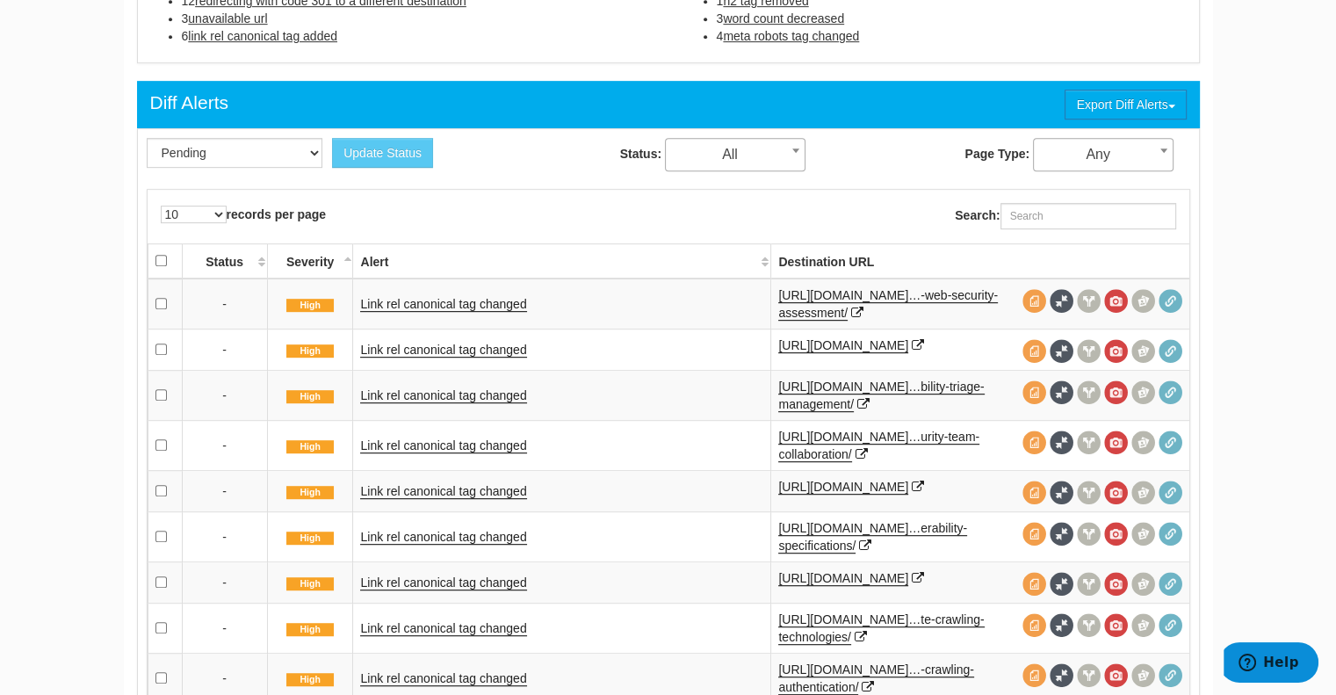
scroll to position [917, 0]
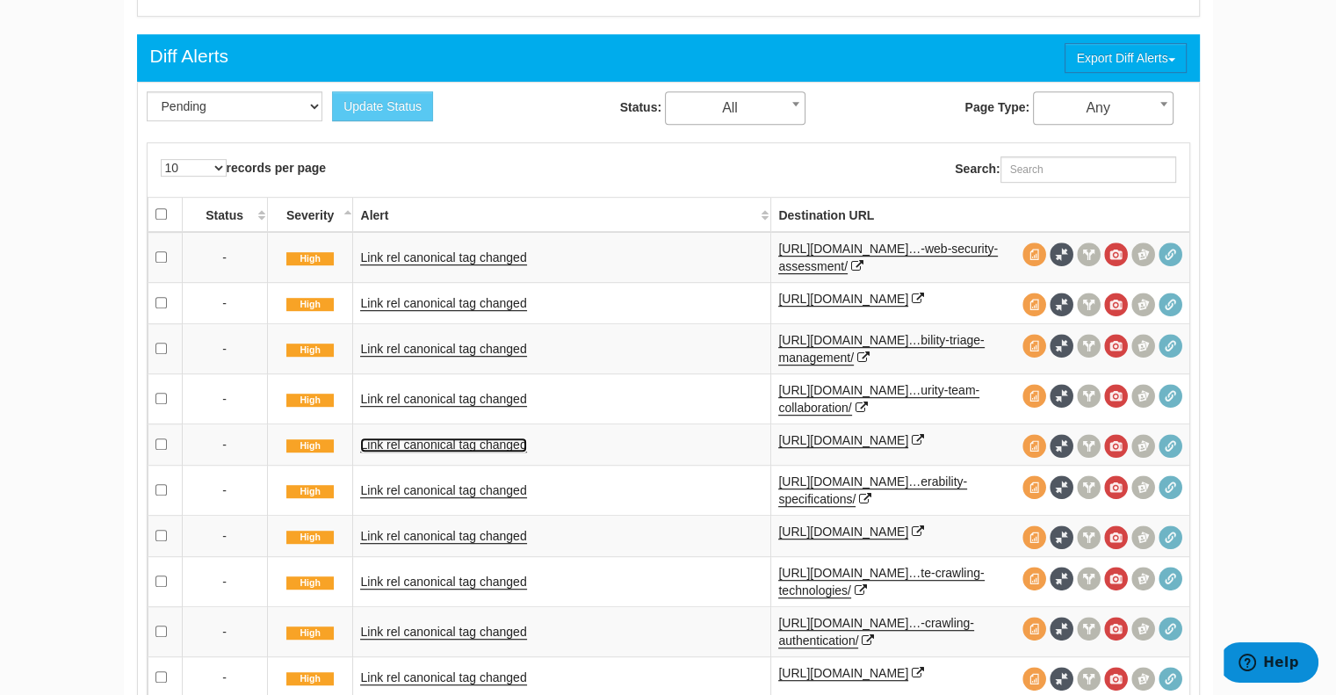
click at [468, 451] on link "Link rel canonical tag changed" at bounding box center [443, 444] width 166 height 15
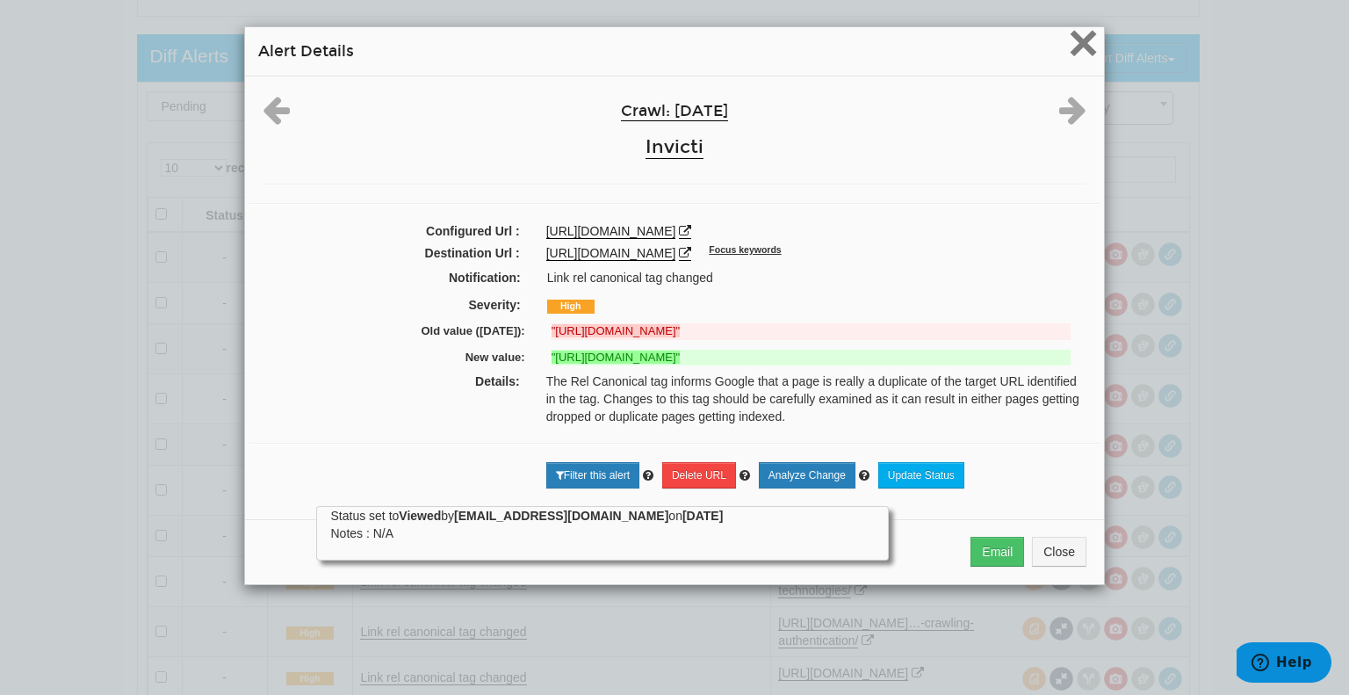
click at [1076, 51] on span "×" at bounding box center [1083, 42] width 31 height 59
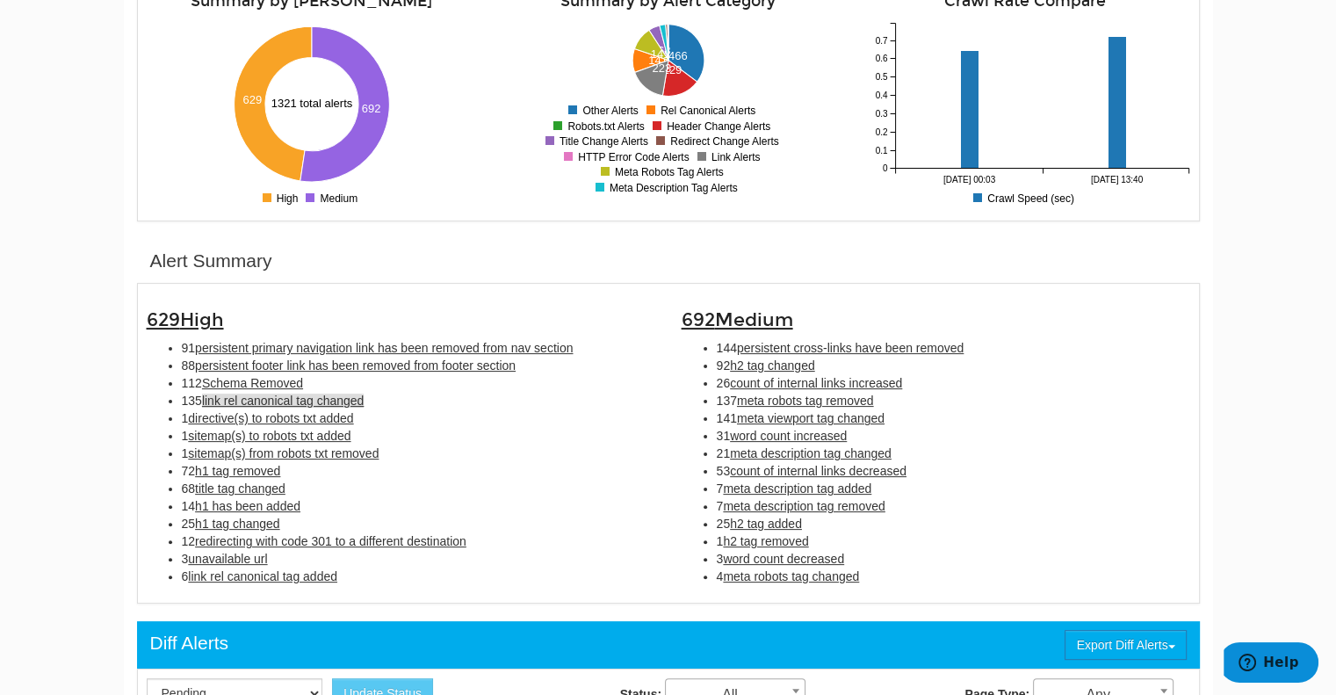
scroll to position [322, 0]
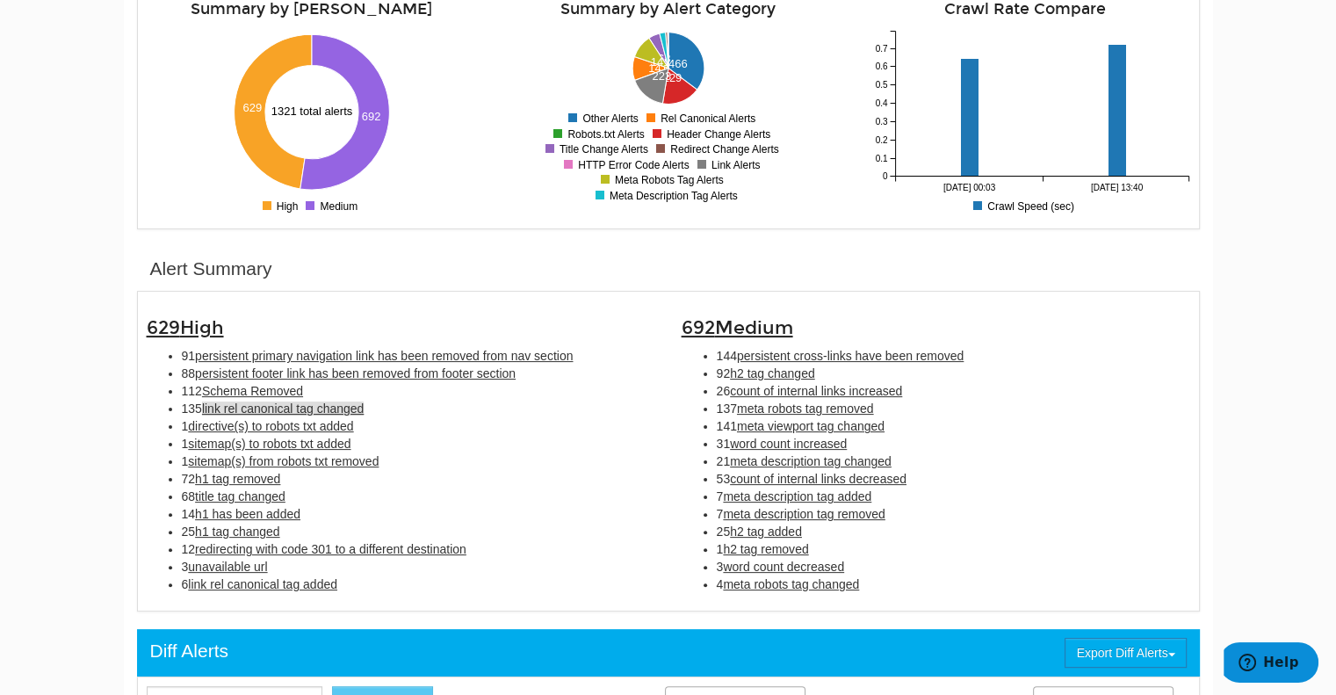
click at [250, 395] on span "Schema Removed" at bounding box center [252, 391] width 101 height 14
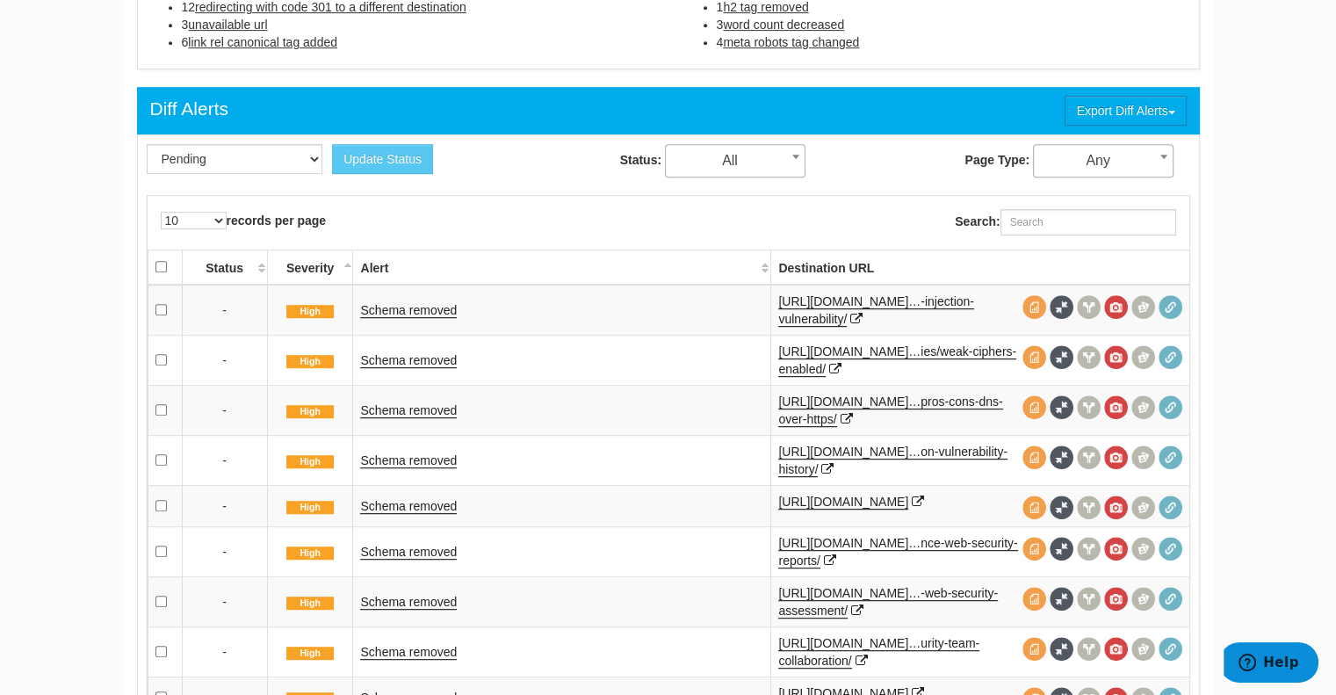
scroll to position [919, 0]
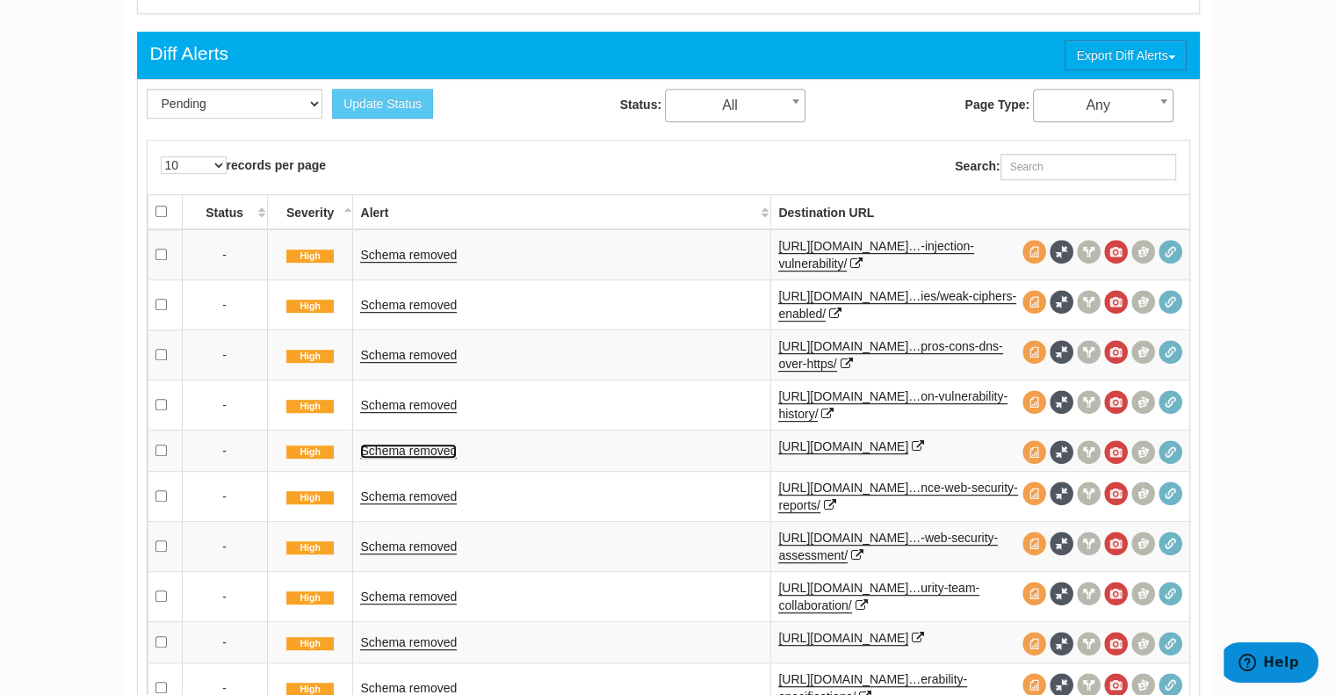
click at [417, 449] on link "Schema removed" at bounding box center [408, 450] width 97 height 15
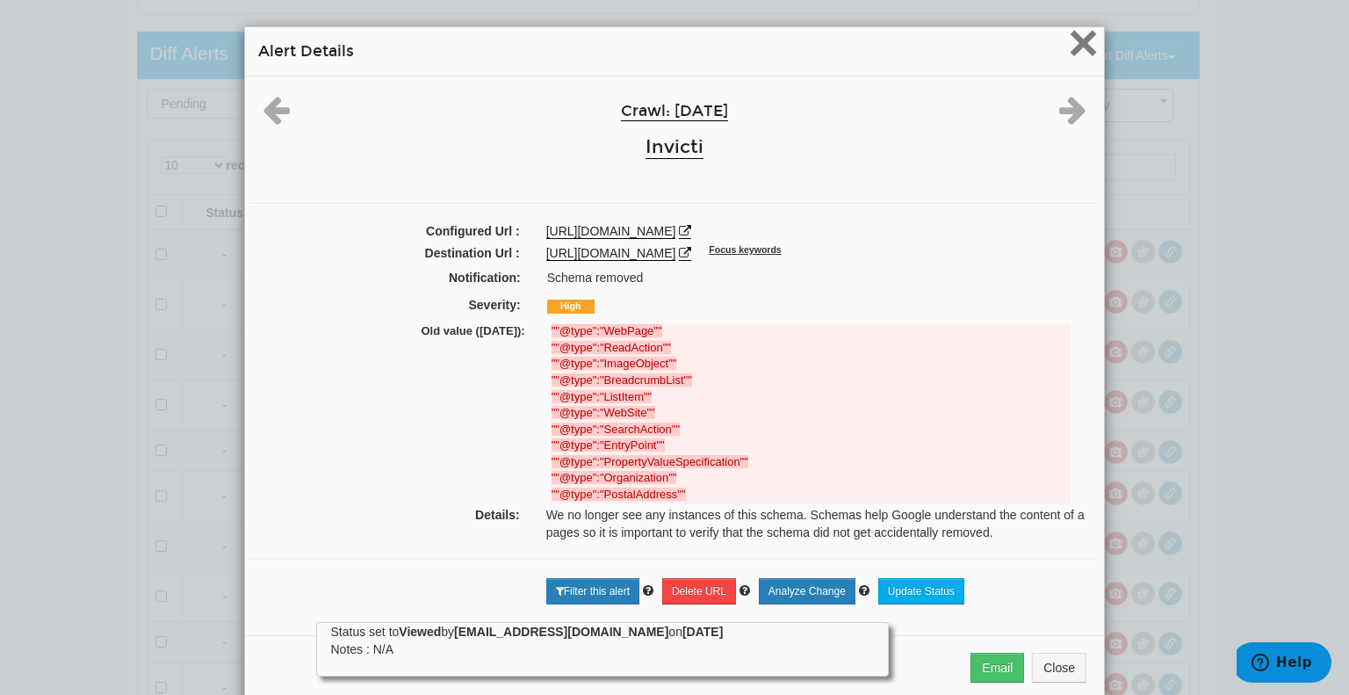
click at [1068, 30] on span "×" at bounding box center [1083, 42] width 31 height 59
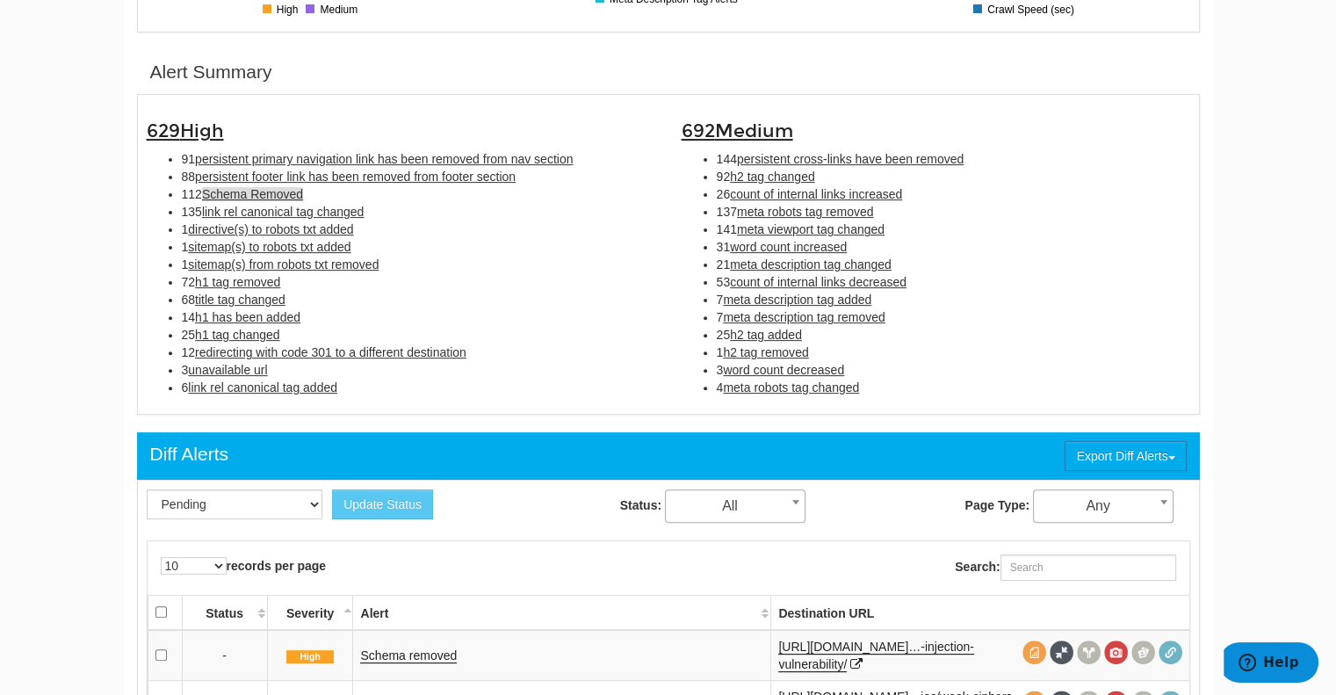
scroll to position [517, 0]
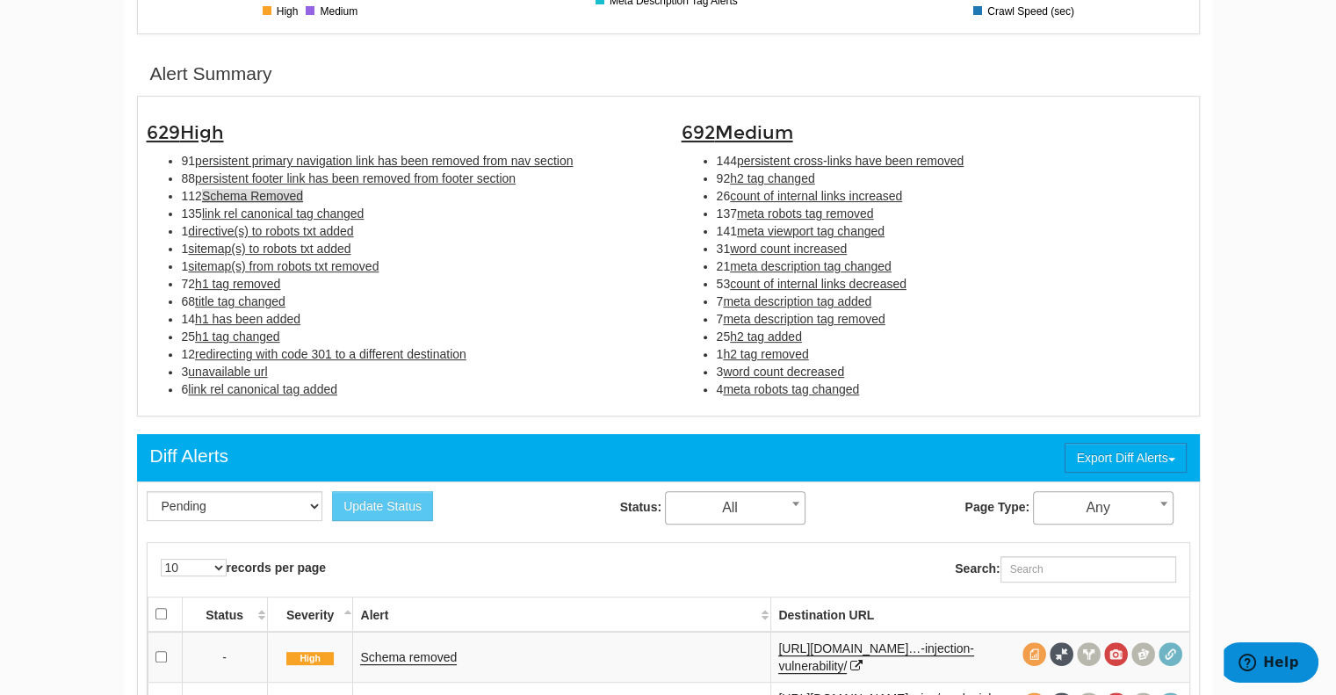
click at [797, 214] on span "meta robots tag removed" at bounding box center [805, 213] width 137 height 14
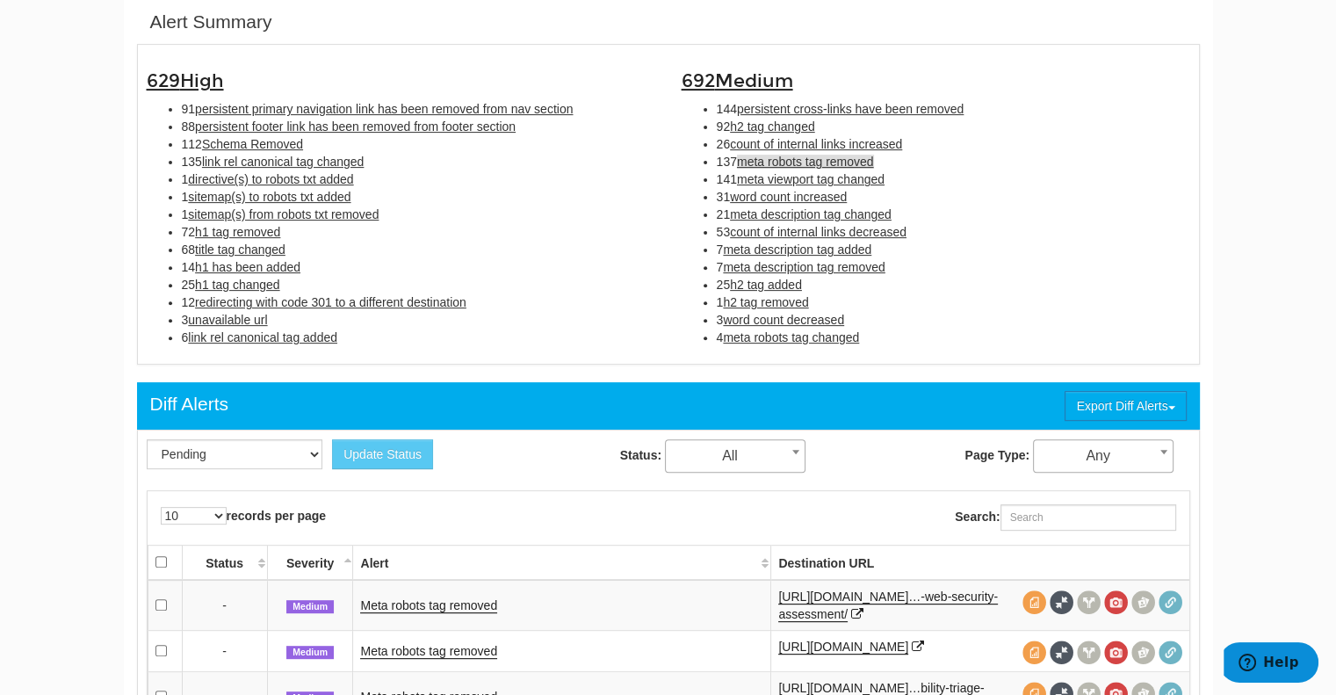
scroll to position [971, 0]
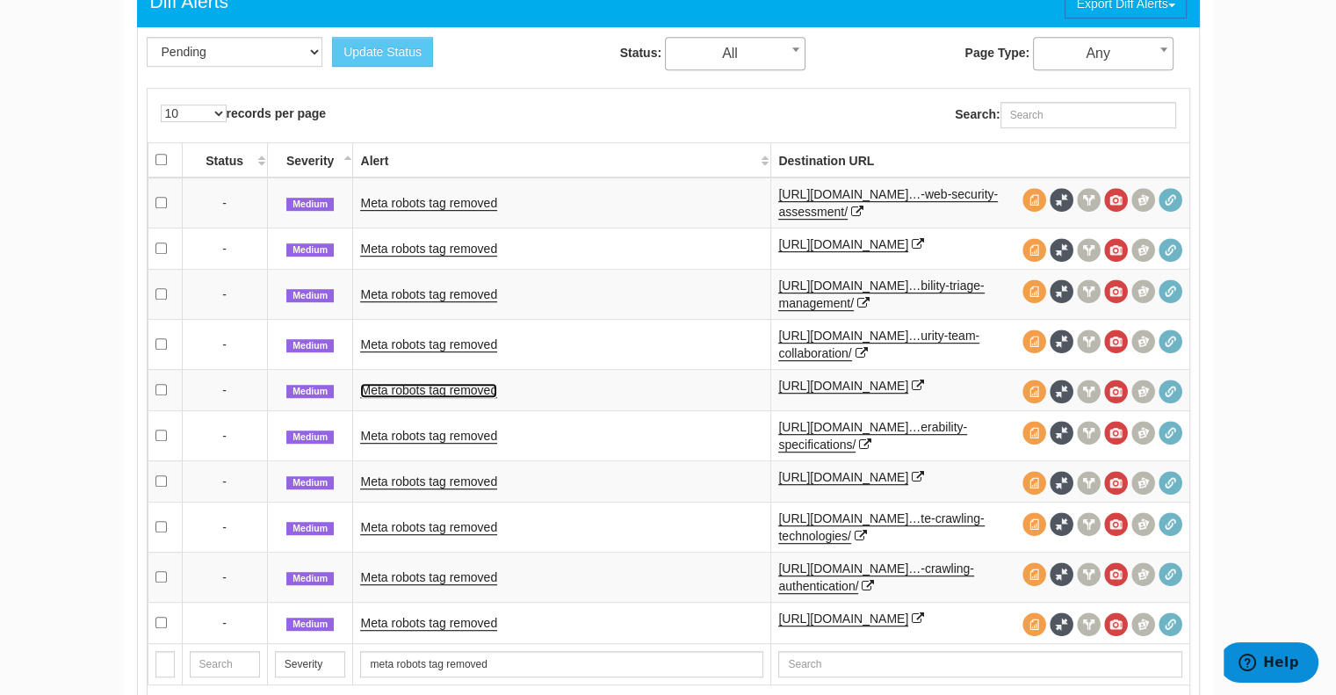
click at [467, 398] on link "Meta robots tag removed" at bounding box center [428, 390] width 137 height 15
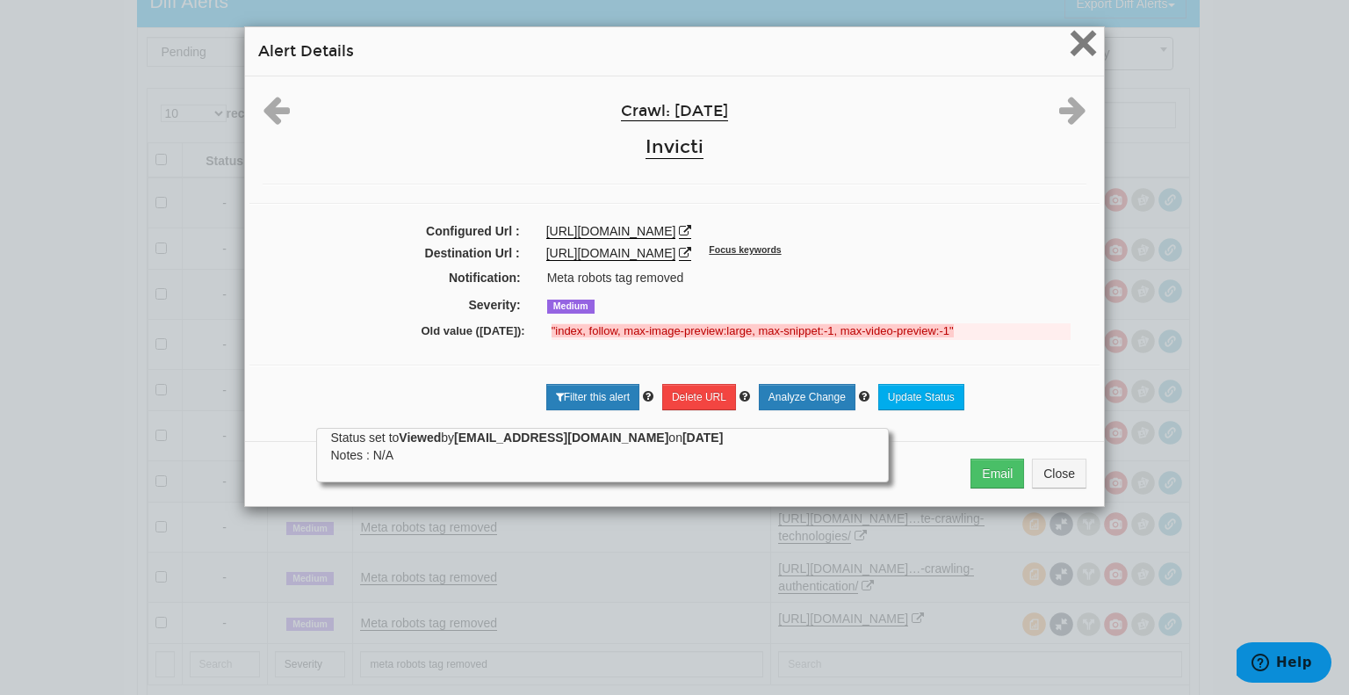
click at [1080, 48] on span "×" at bounding box center [1083, 42] width 31 height 59
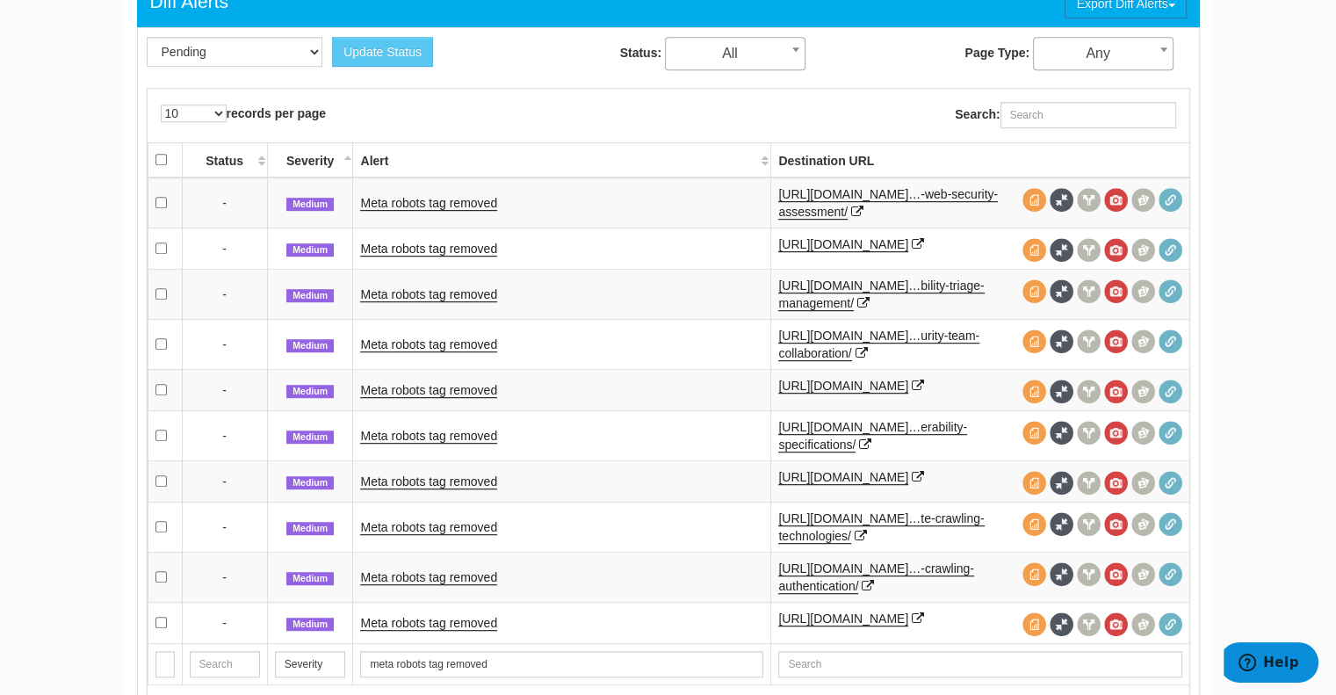
scroll to position [497, 0]
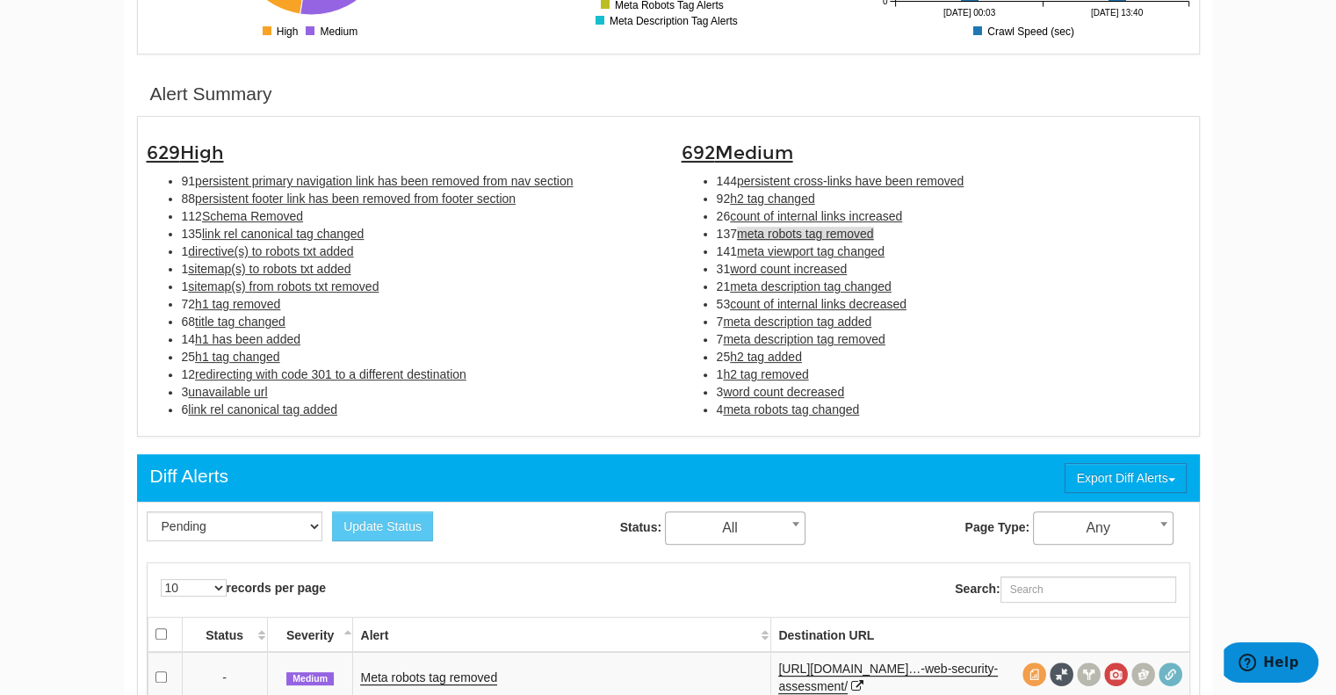
click at [752, 403] on span "meta robots tag changed" at bounding box center [791, 409] width 136 height 14
type input "meta robots tag changed"
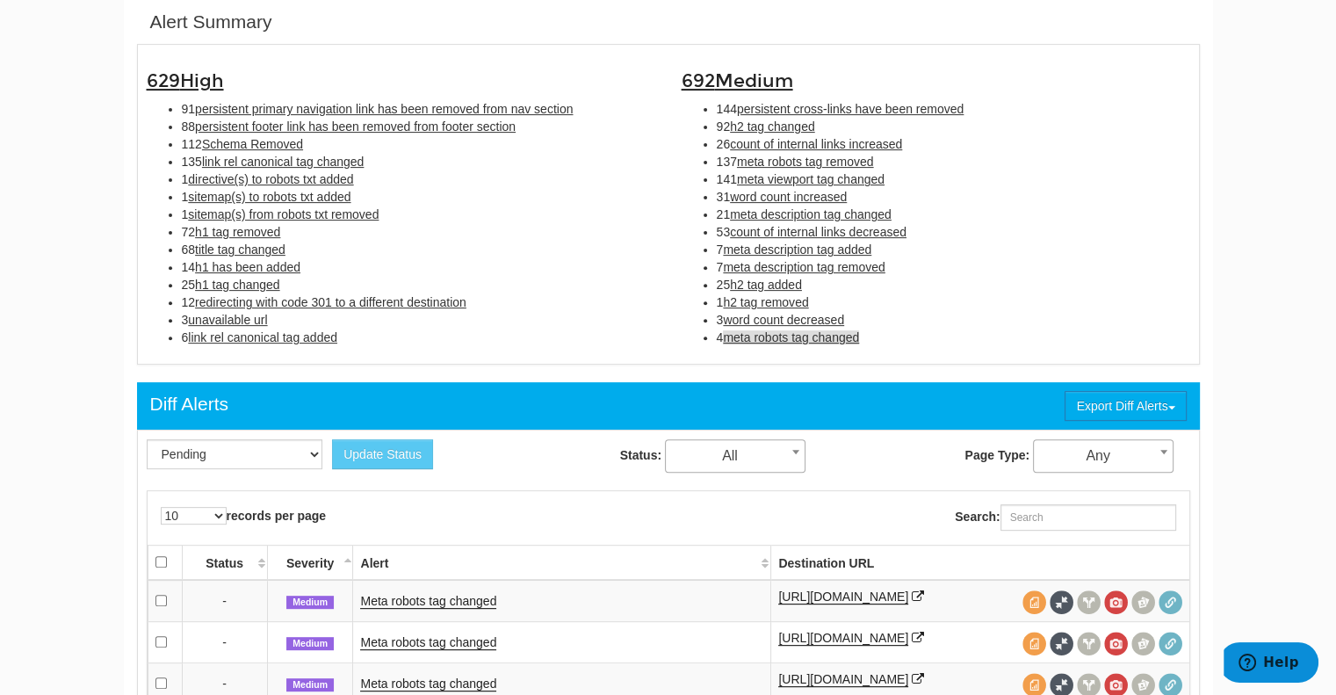
scroll to position [836, 0]
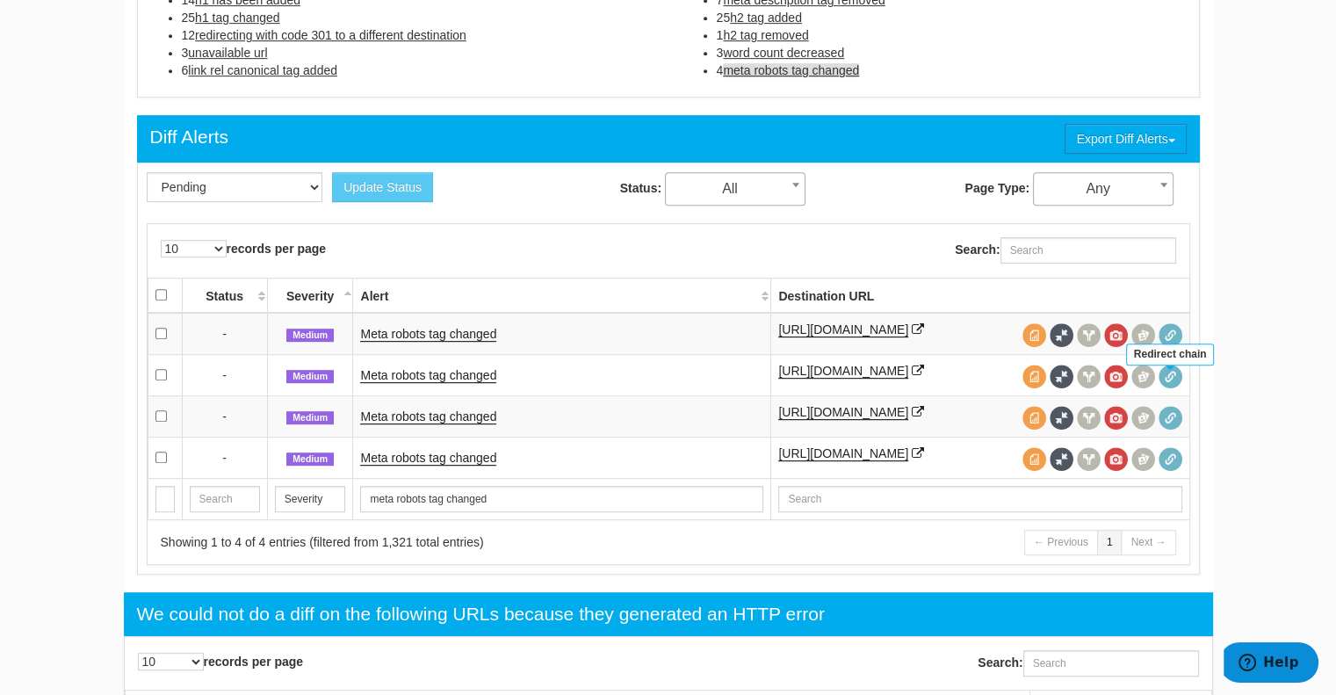
click at [1170, 386] on span at bounding box center [1170, 376] width 24 height 24
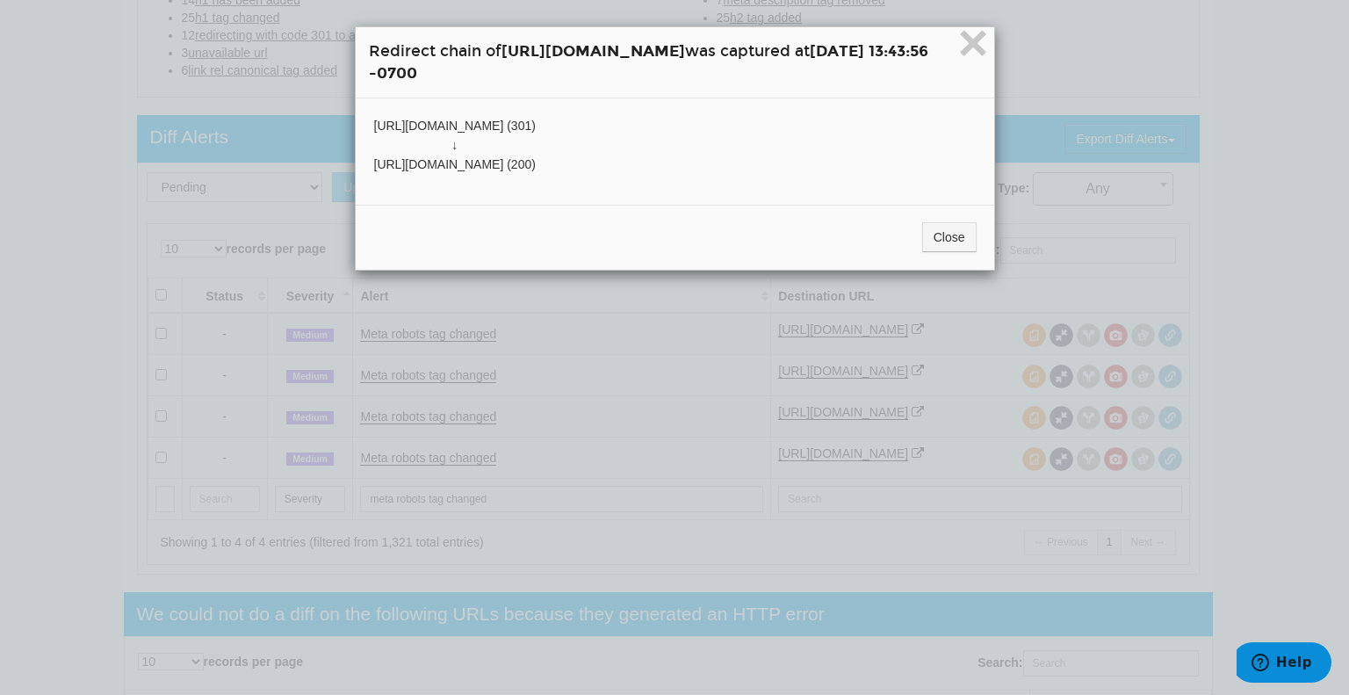
click at [414, 128] on span "https://www.netsparker.com/ethical-hacking-tools/ (301)" at bounding box center [455, 126] width 162 height 14
click at [435, 109] on div "https://www.netsparker.com/ethical-hacking-tools/ (301) ↓ https://www.invicti.c…" at bounding box center [675, 144] width 638 height 93
click at [374, 162] on span "https://www.invicti.com/plp/ethical-hacking-tools/ (200)" at bounding box center [455, 164] width 162 height 14
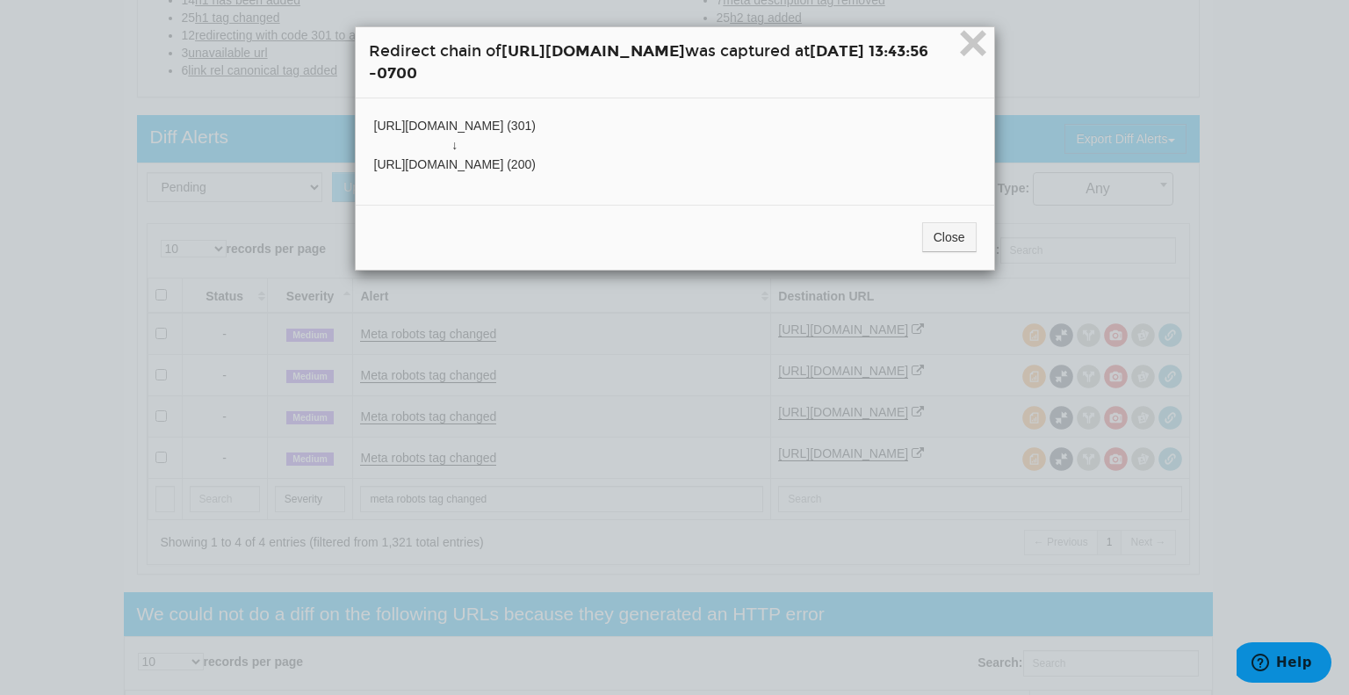
click at [465, 87] on div "× Redirect chain of https://www.netsparker.com/ethical-hacking-tools/ was captu…" at bounding box center [675, 62] width 638 height 71
click at [994, 133] on div "https://www.netsparker.com/ethical-hacking-tools/ (301) ↓ https://www.invicti.c…" at bounding box center [675, 144] width 638 height 93
click at [988, 33] on span "×" at bounding box center [972, 42] width 31 height 59
